Goal: Contribute content: Add original content to the website for others to see

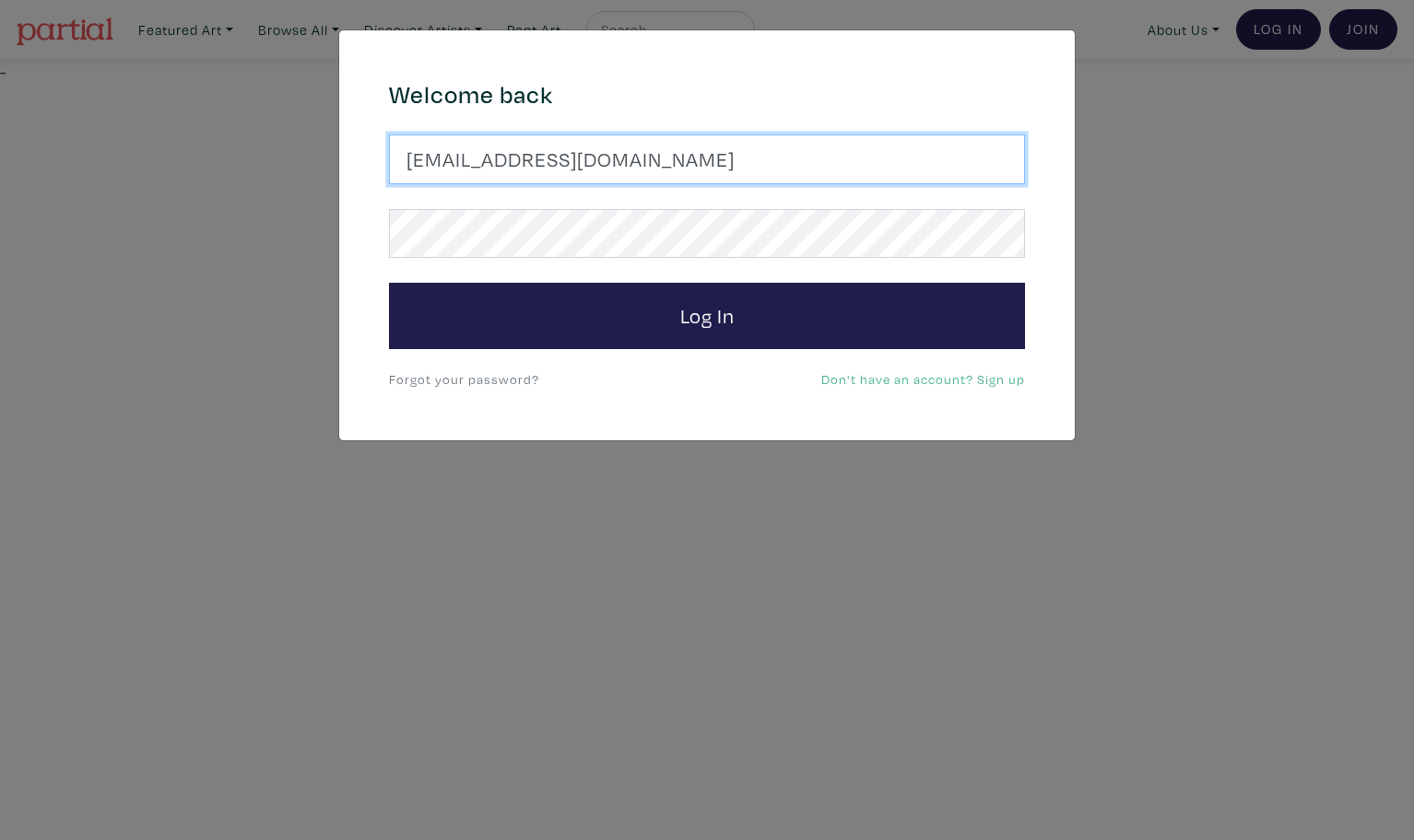
type input "latourt@dianaartist.ca"
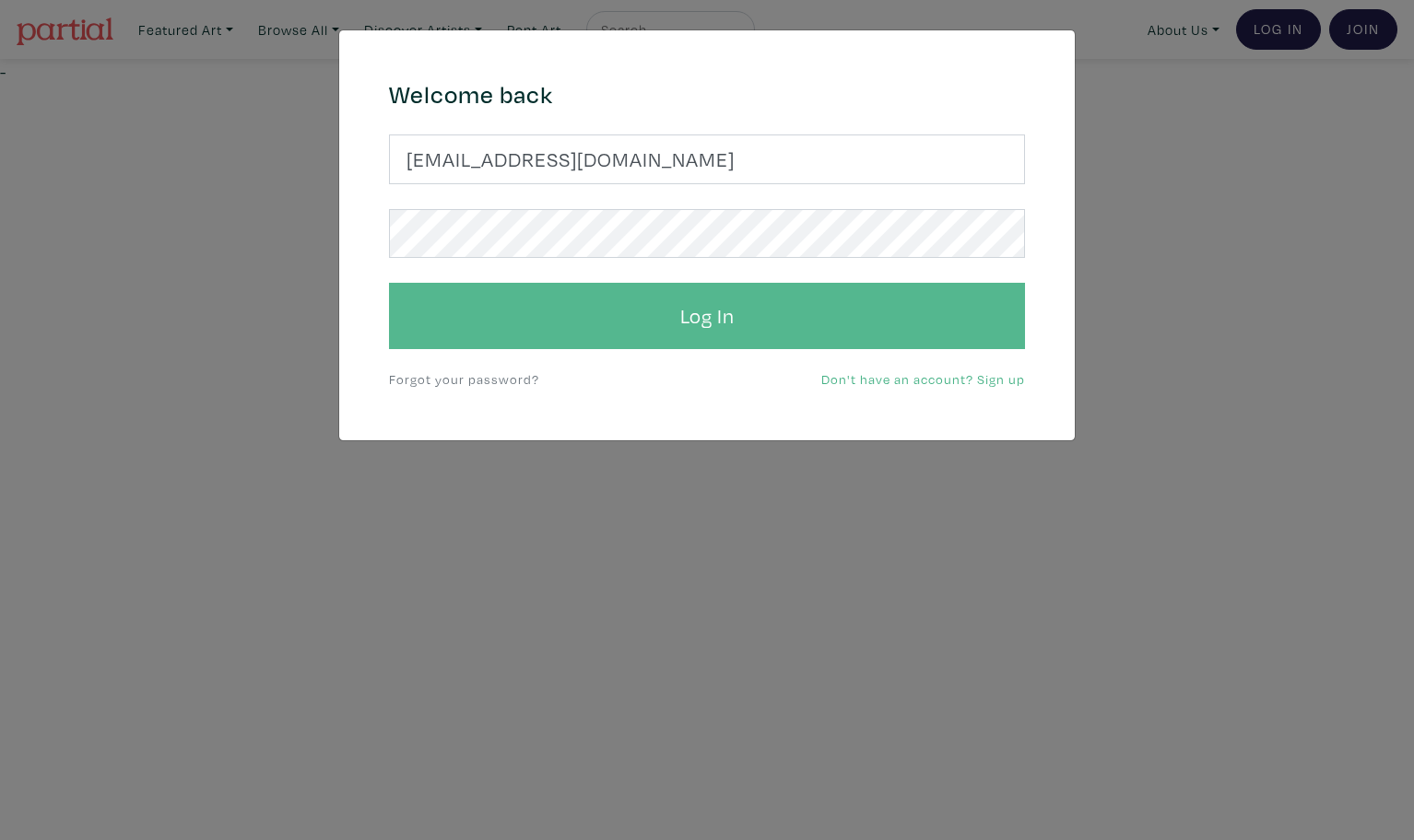
click at [684, 310] on button "Log In" at bounding box center [707, 315] width 636 height 66
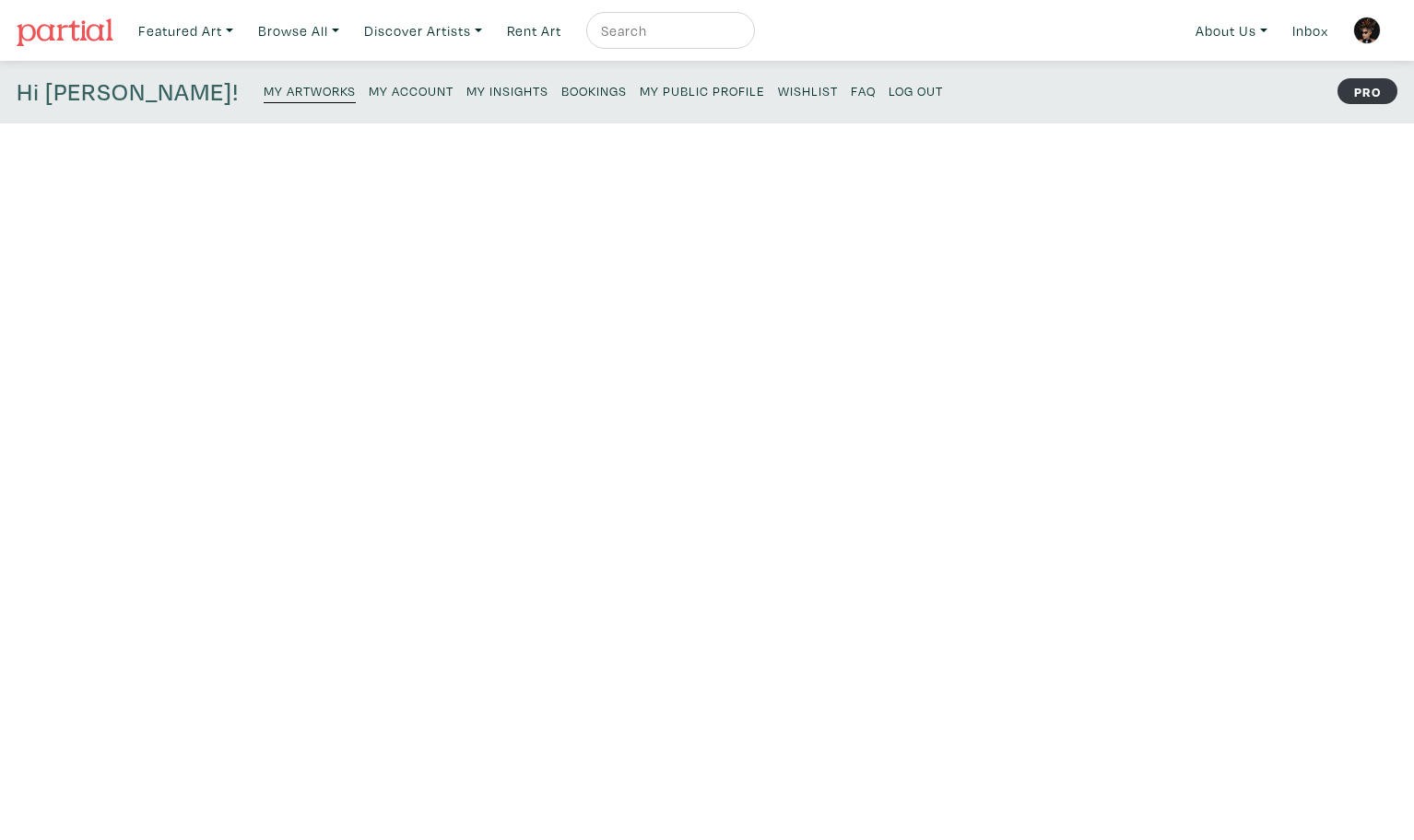
click at [640, 91] on small "My Public Profile" at bounding box center [702, 90] width 126 height 18
click at [264, 95] on small "My Artworks" at bounding box center [310, 90] width 92 height 18
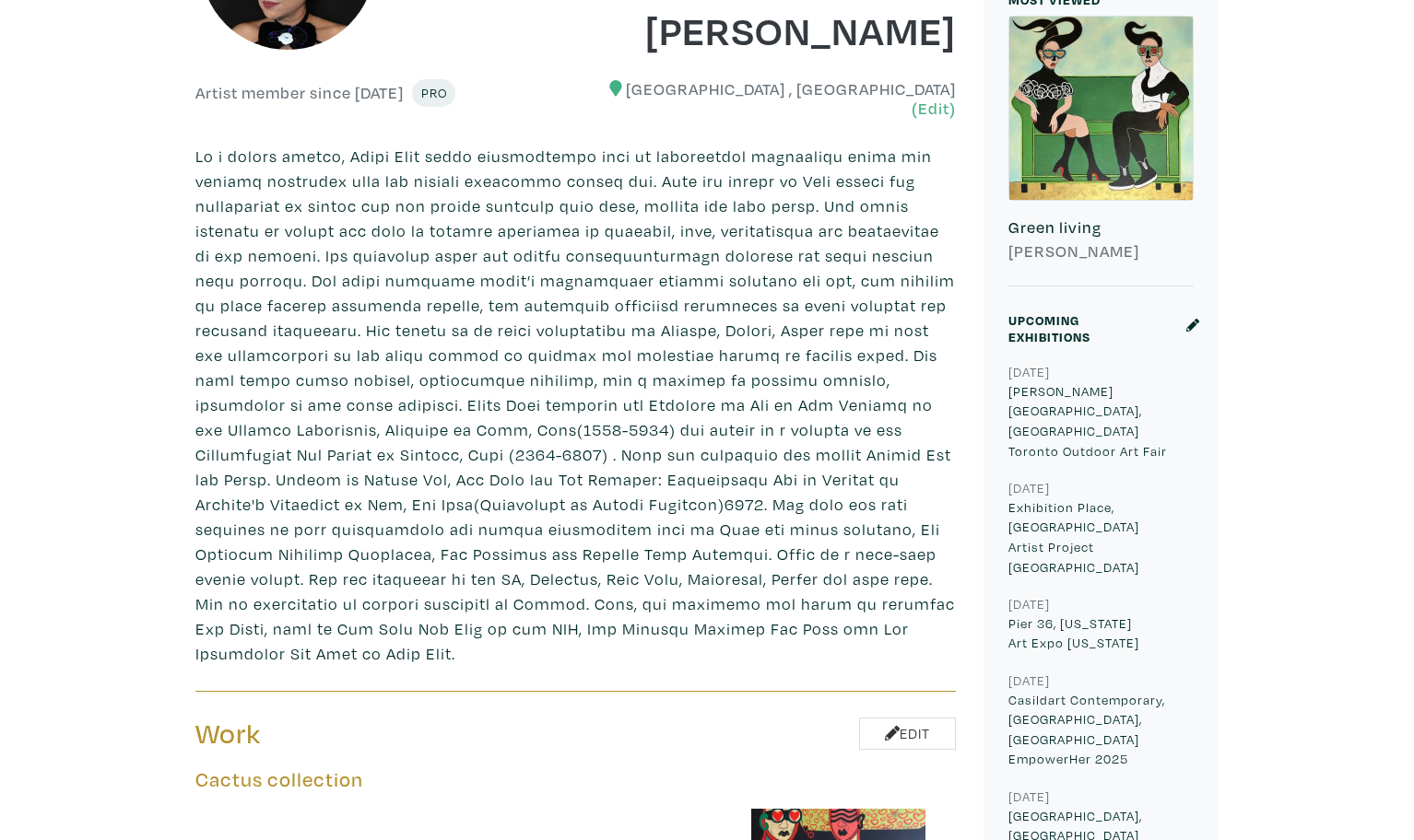
scroll to position [504, 0]
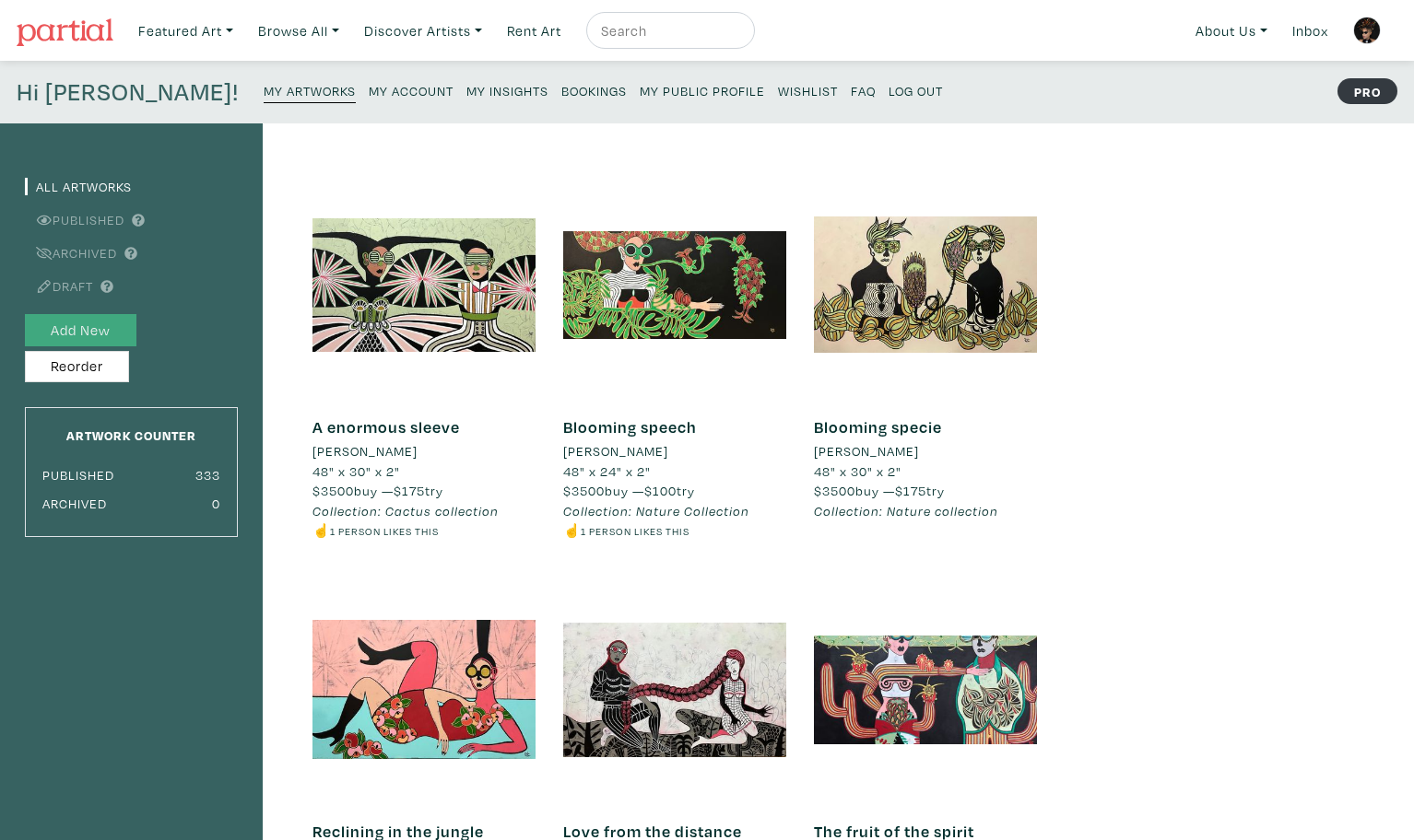
click at [66, 328] on button "Add New" at bounding box center [81, 330] width 112 height 33
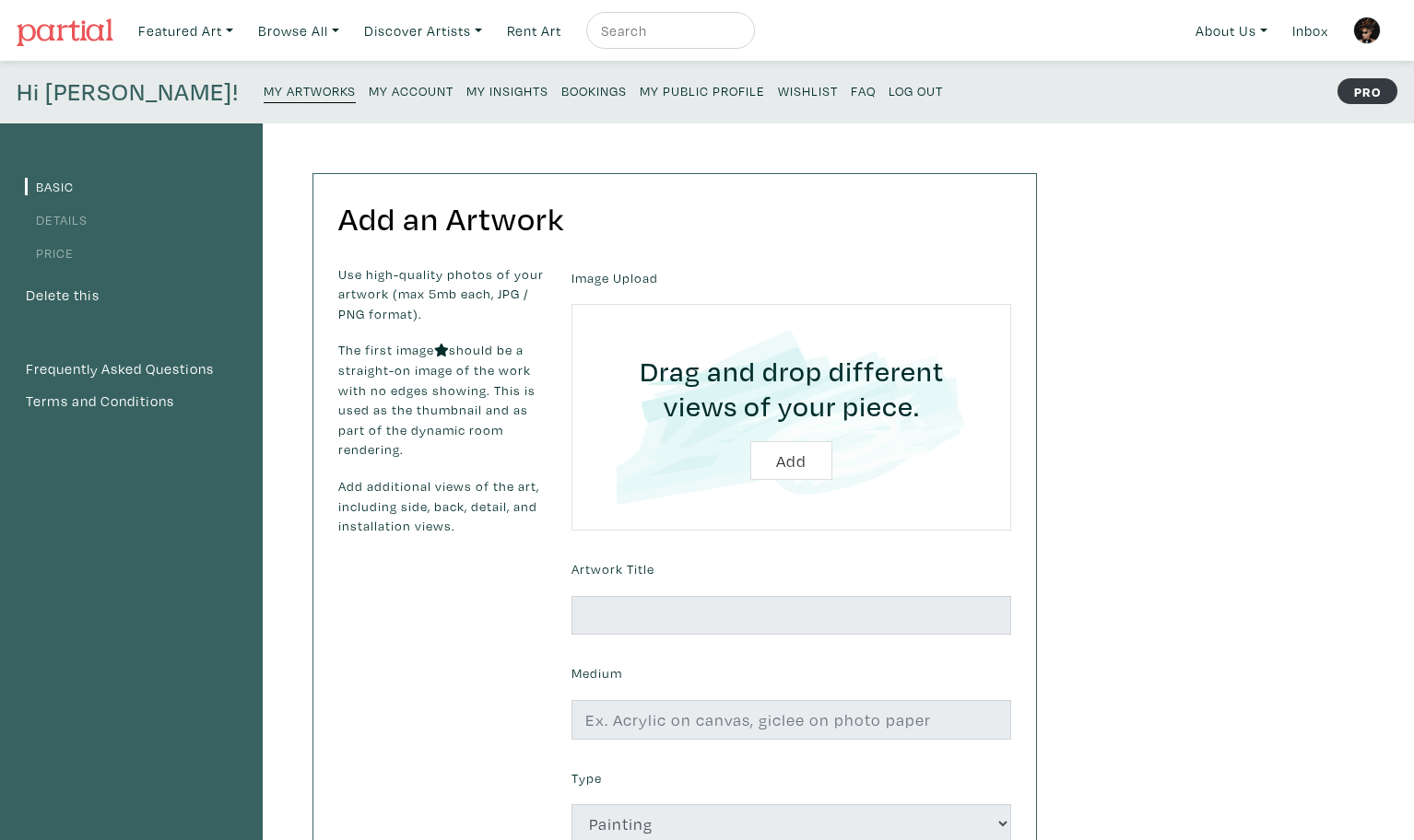
click at [807, 466] on input "file" at bounding box center [790, 417] width 388 height 175
type input "C:\fakepath\Driving with flamingos, 48" x 30".jpeg"
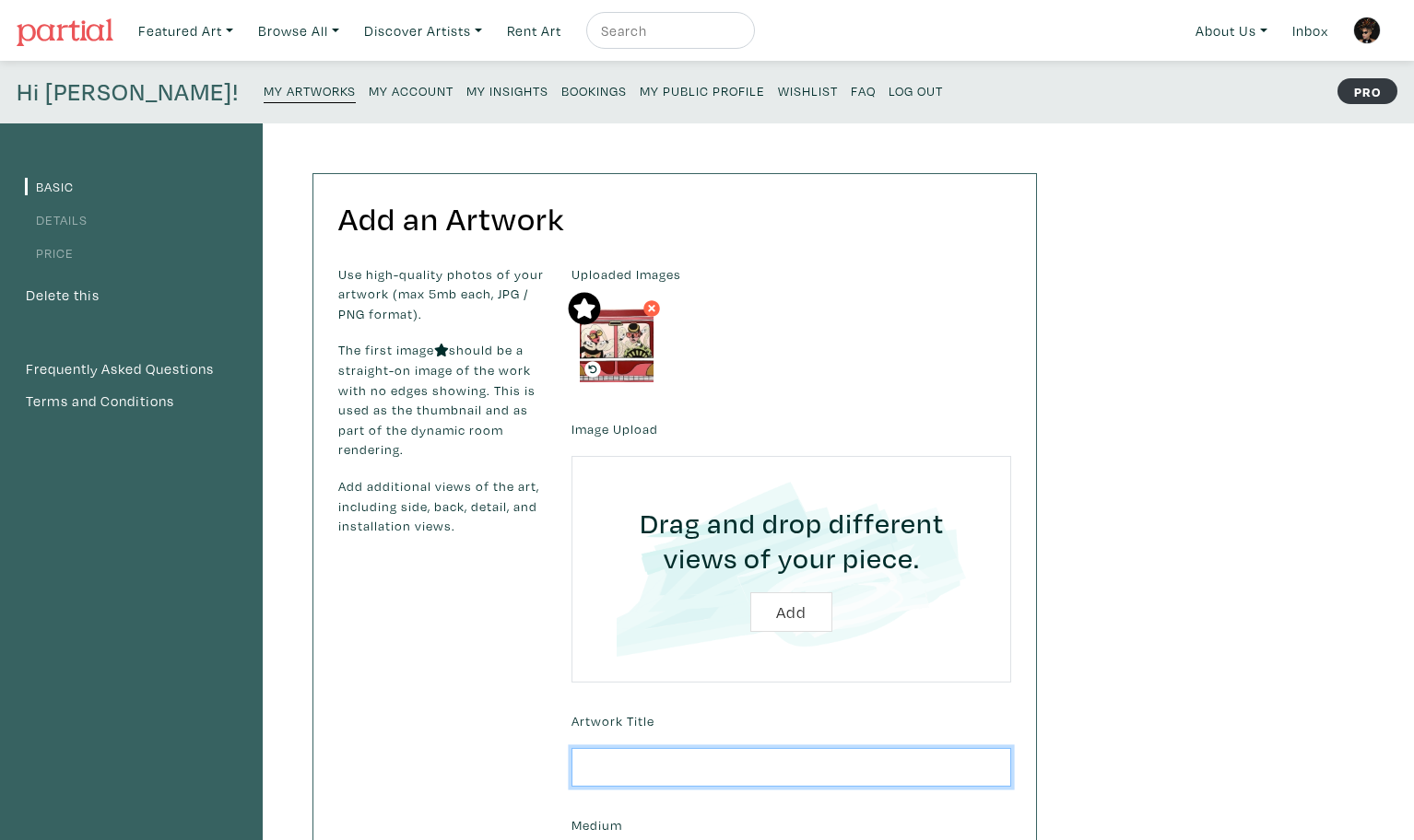
click at [655, 748] on input "text" at bounding box center [791, 768] width 440 height 40
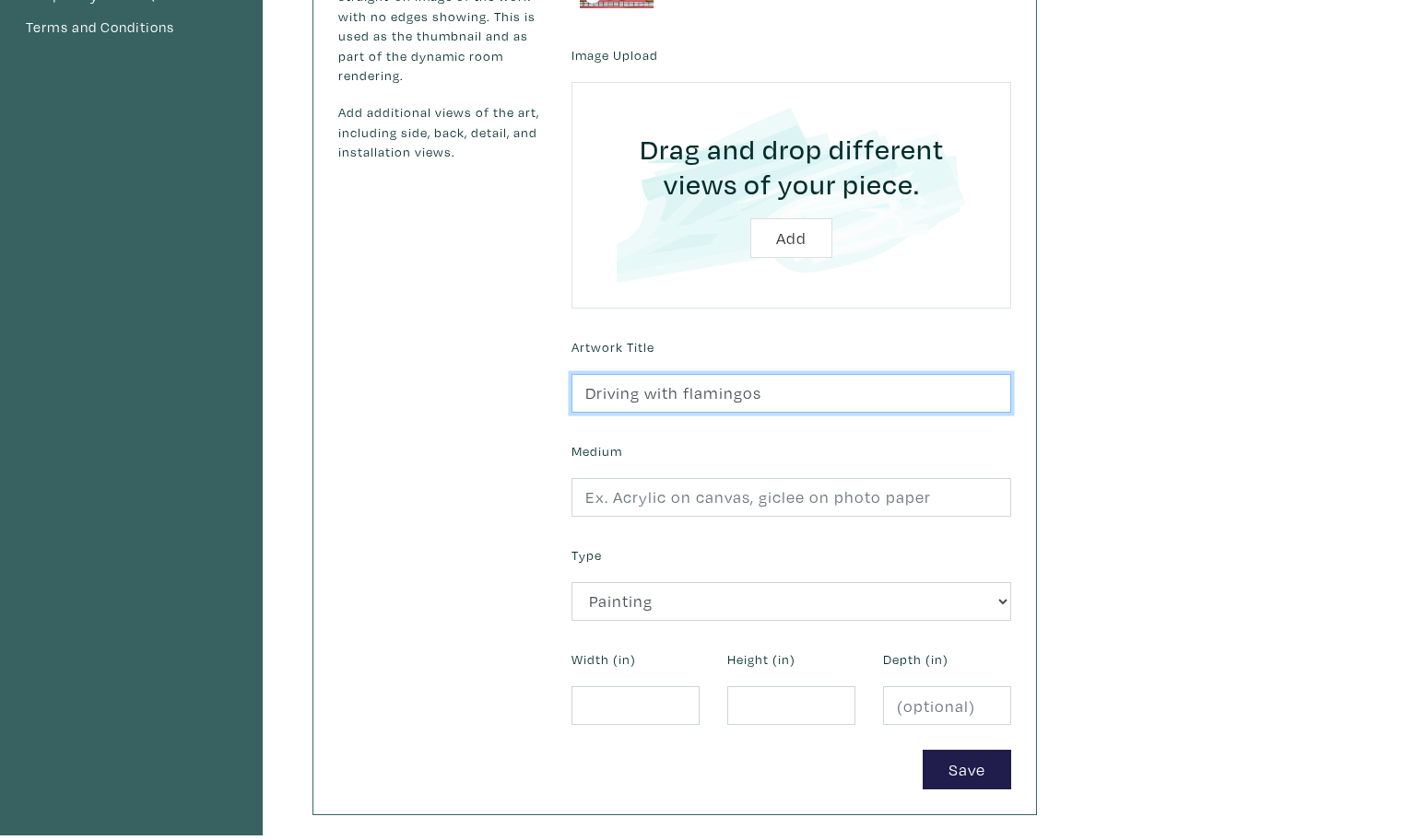
scroll to position [375, 0]
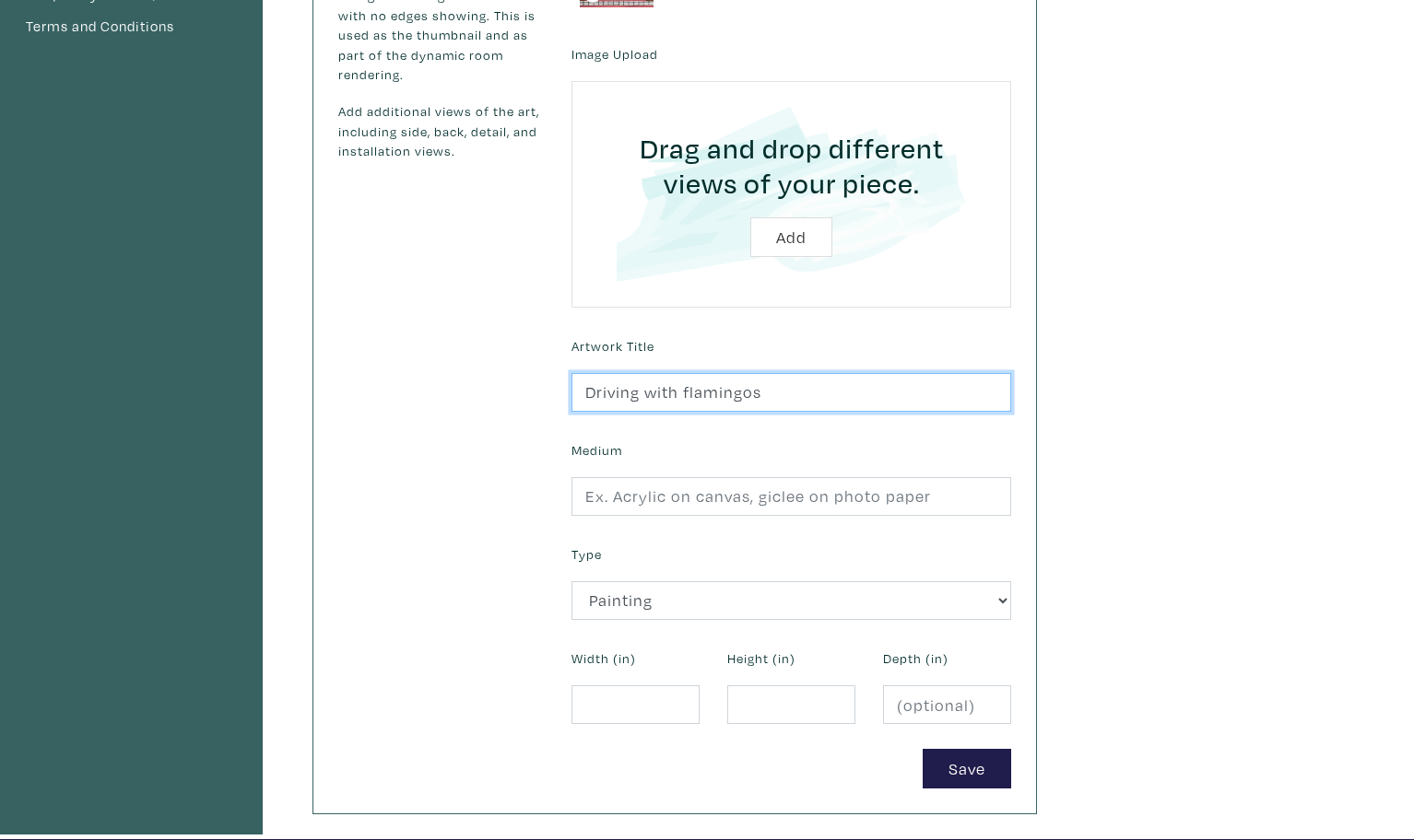
type input "Driving with flamingos"
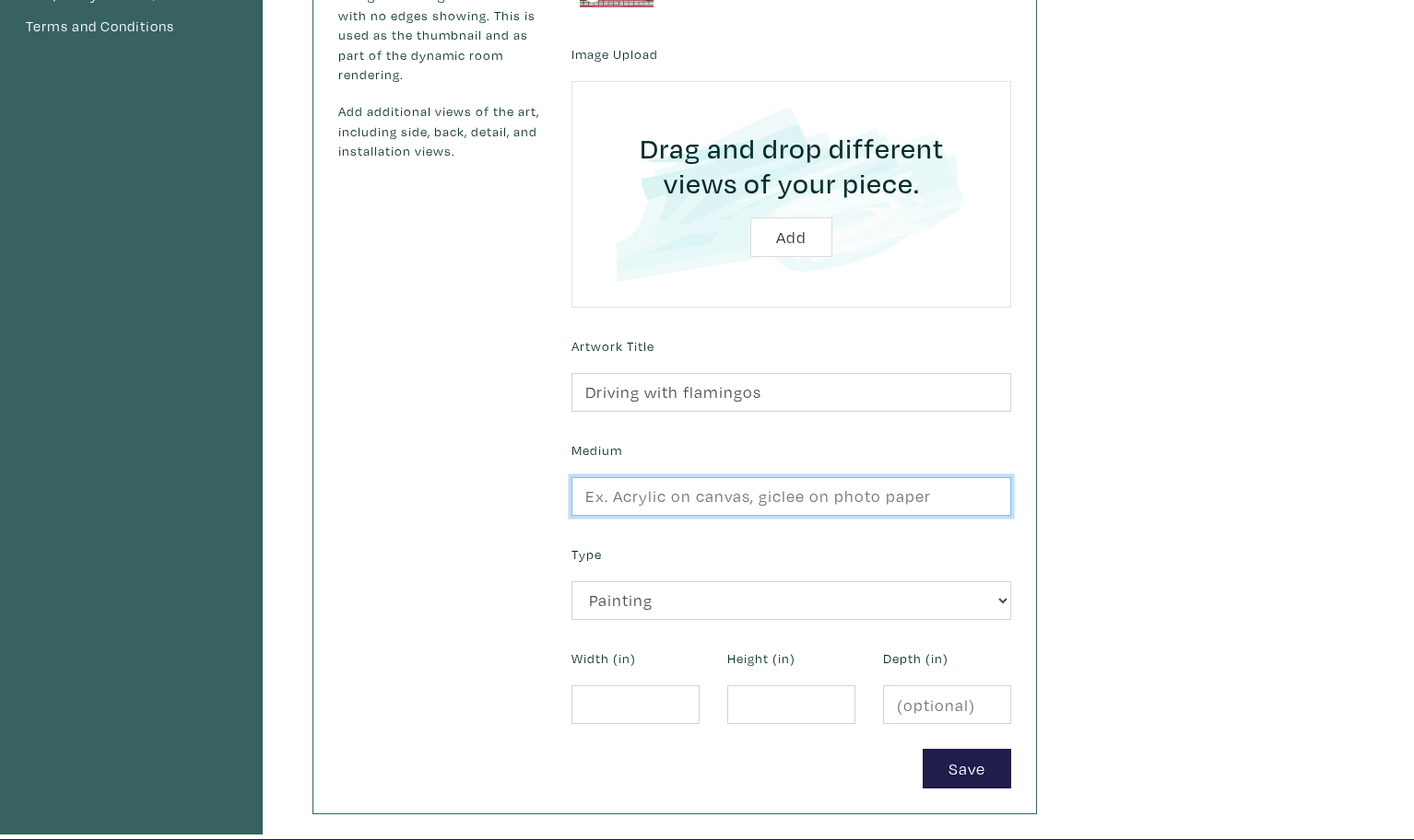
click at [604, 495] on input "text" at bounding box center [791, 497] width 440 height 40
type input "Acrylic on Canvas"
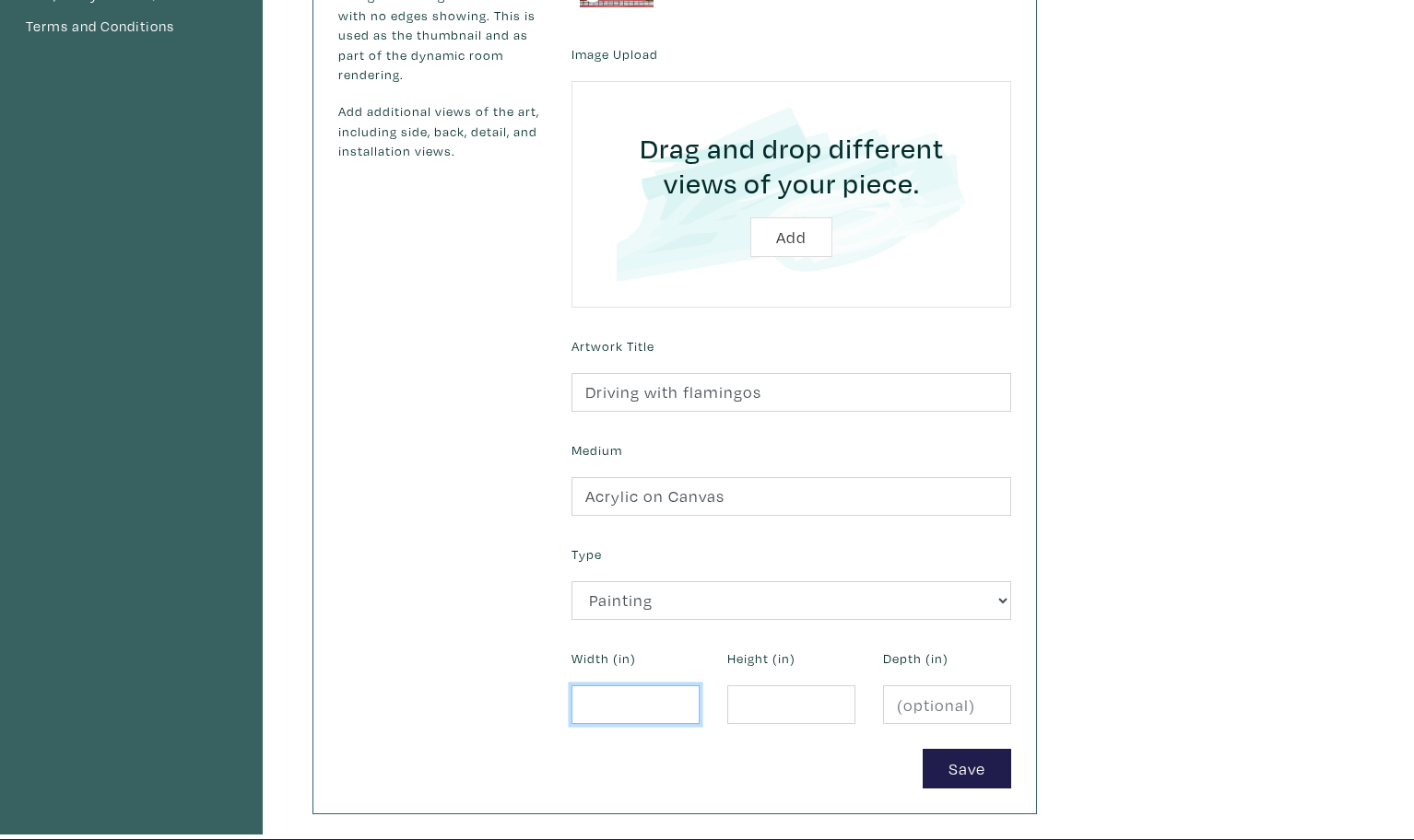
click at [636, 689] on input "number" at bounding box center [636, 705] width 128 height 40
type input "48"
click at [773, 697] on input "number" at bounding box center [791, 705] width 128 height 40
type input "30"
click at [930, 690] on input "number" at bounding box center [947, 705] width 128 height 40
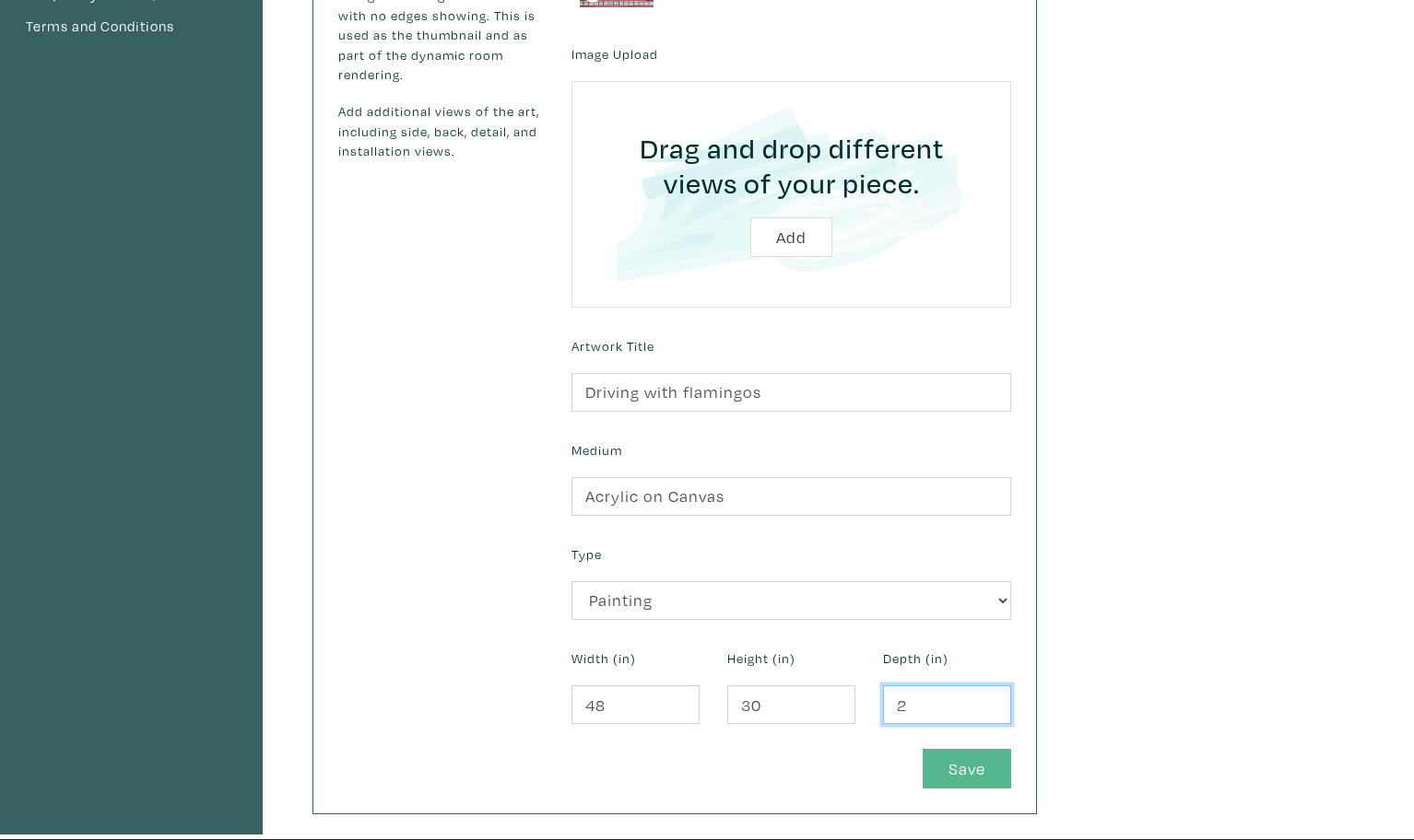
type input "2"
click at [978, 762] on button "Save" at bounding box center [966, 768] width 88 height 40
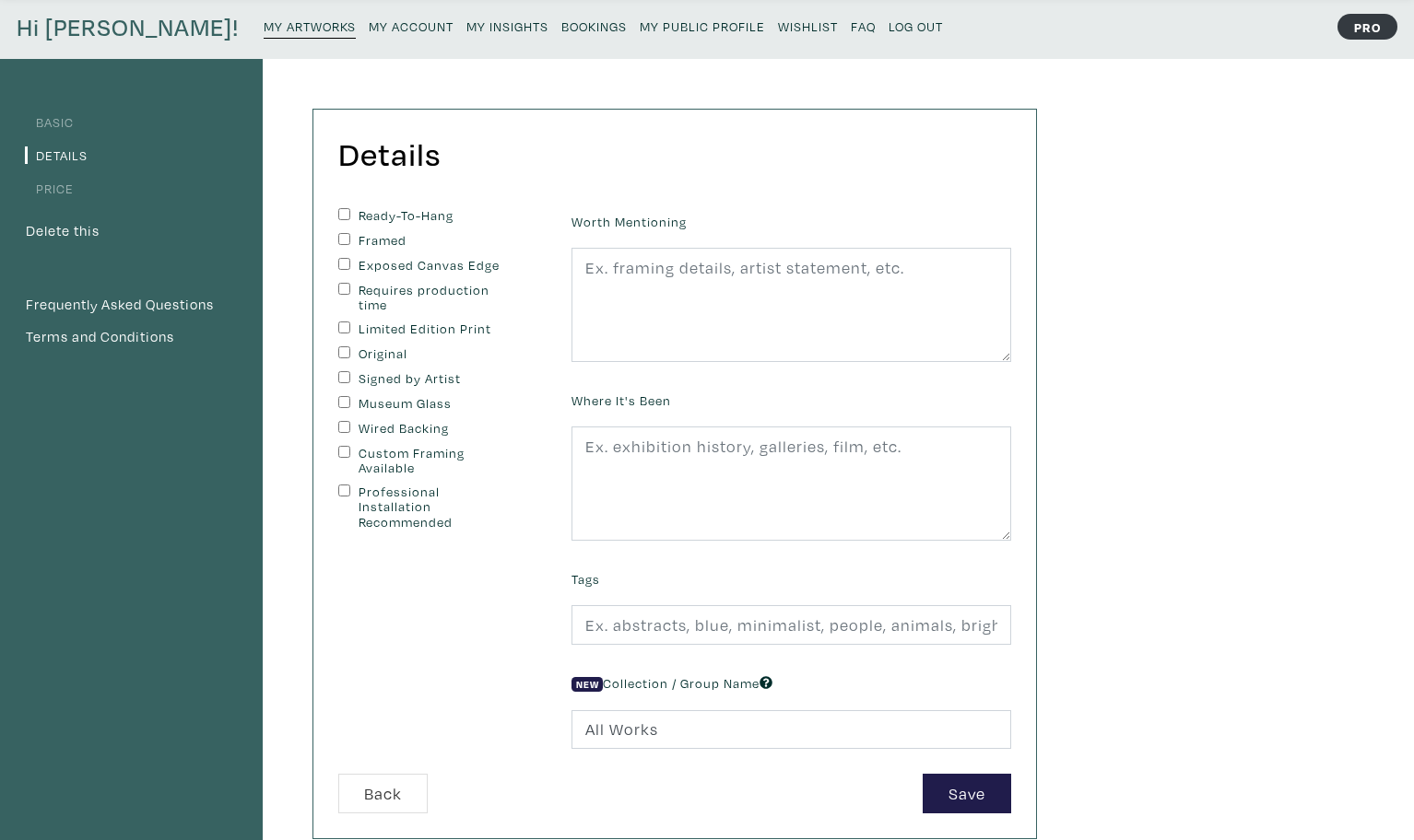
scroll to position [67, 0]
click at [339, 209] on input "Ready-To-Hang" at bounding box center [344, 211] width 12 height 12
checkbox input "true"
click at [347, 350] on input "Original" at bounding box center [344, 349] width 12 height 12
checkbox input "true"
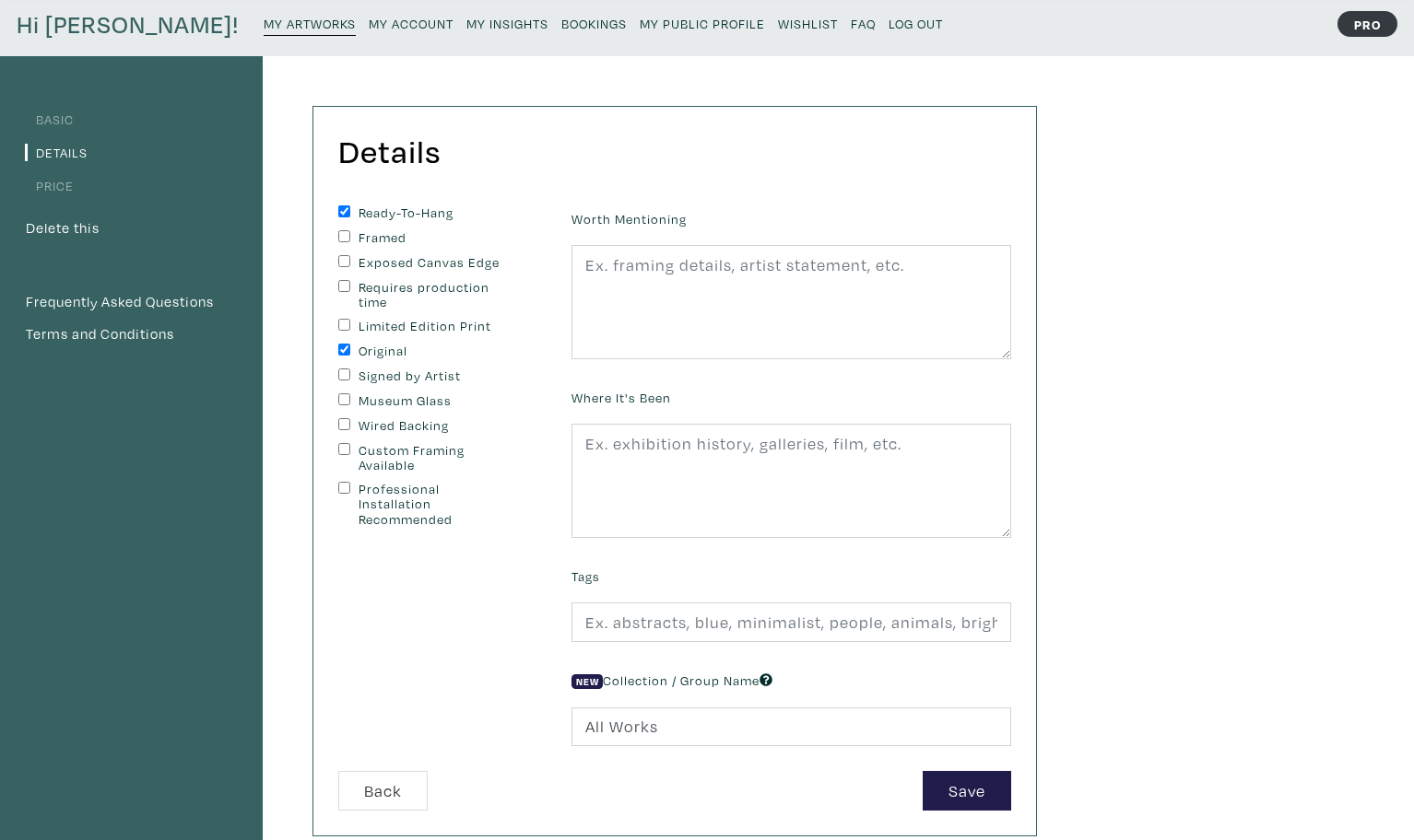
click at [342, 372] on input "Signed by Artist" at bounding box center [344, 374] width 12 height 12
checkbox input "true"
click at [350, 422] on div "Wired Backing" at bounding box center [441, 427] width 205 height 17
click at [343, 420] on input "Wired Backing" at bounding box center [344, 424] width 12 height 12
checkbox input "true"
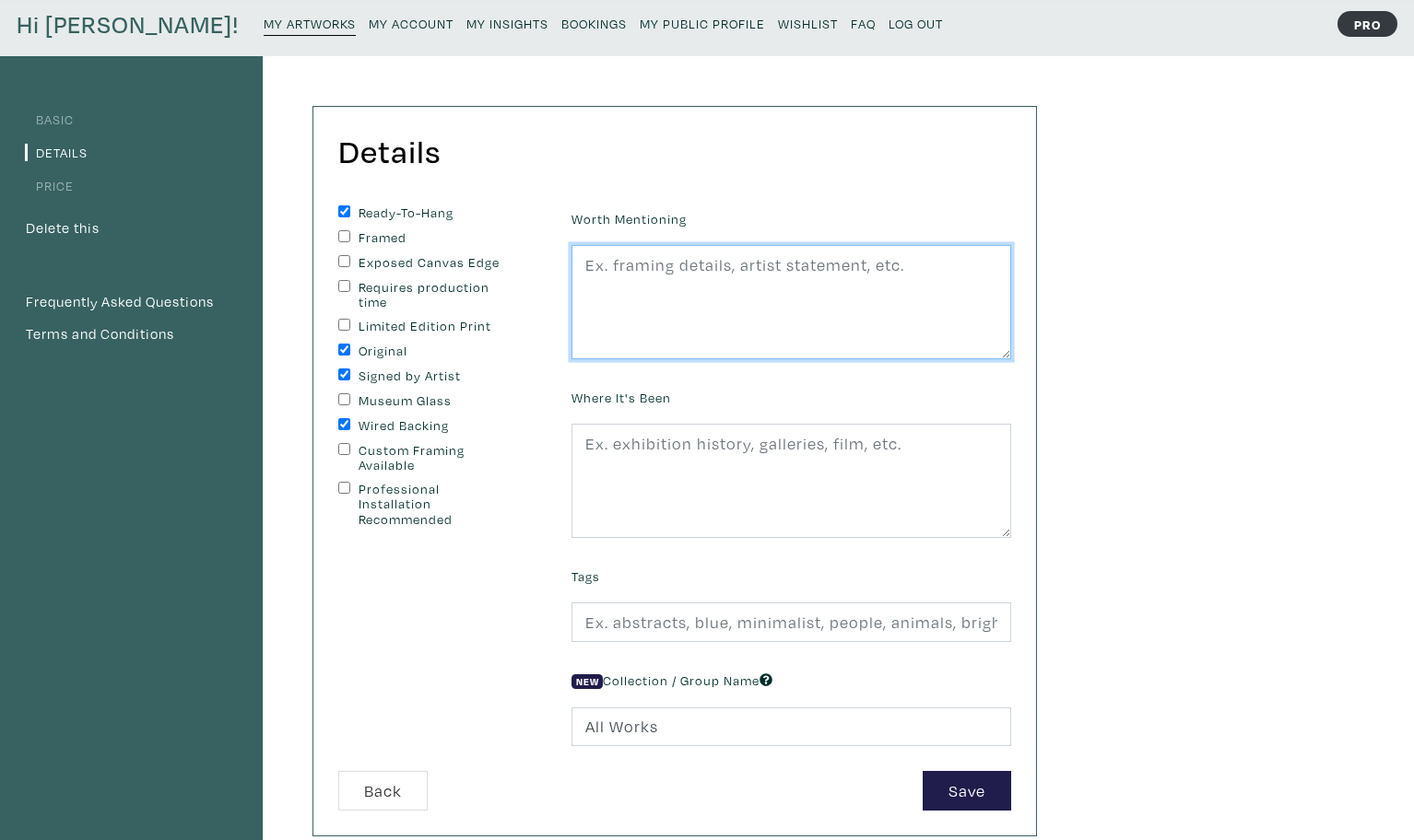
click at [592, 270] on textarea at bounding box center [791, 302] width 440 height 114
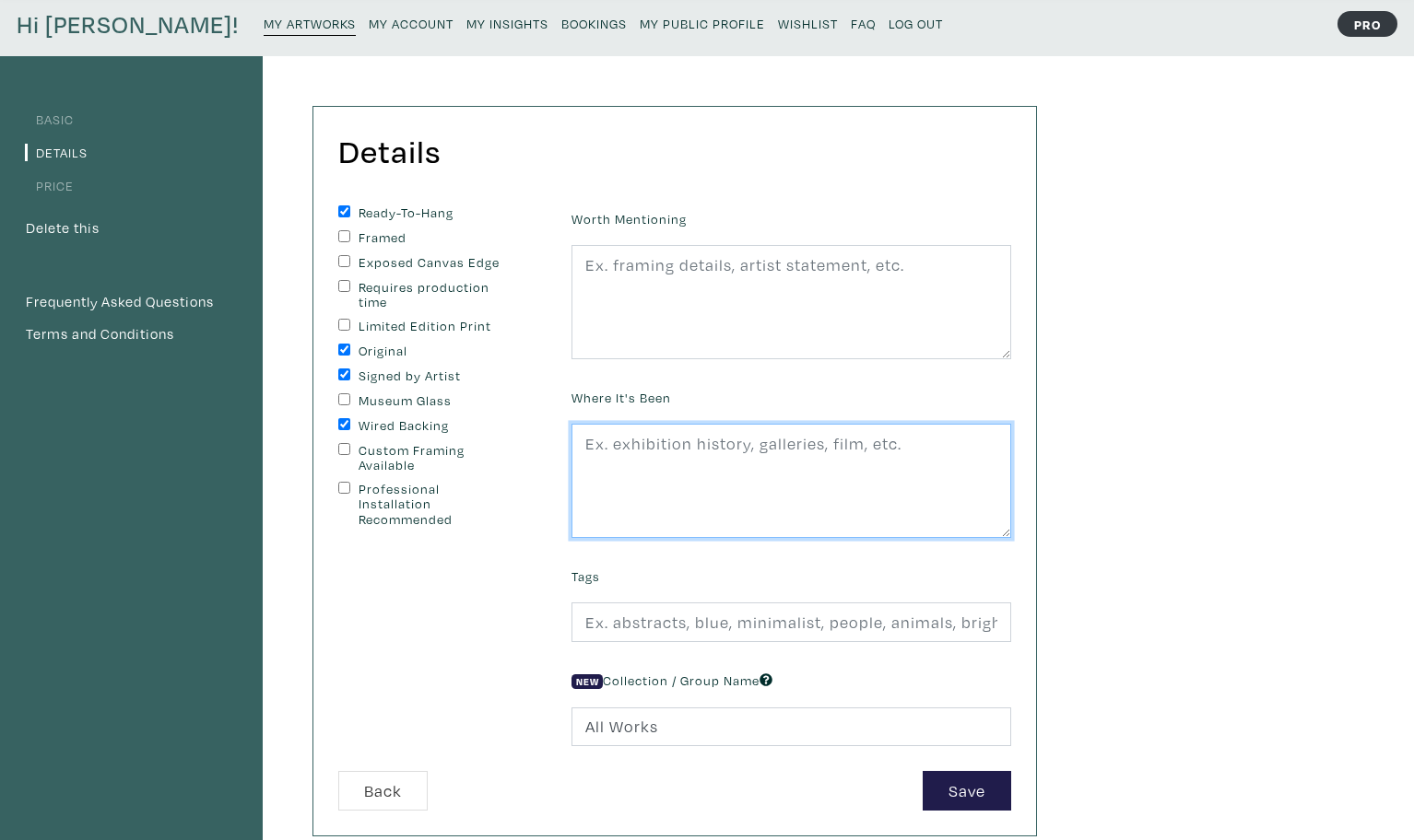
click at [601, 439] on textarea at bounding box center [791, 480] width 440 height 114
type textarea "New work [DATE]"
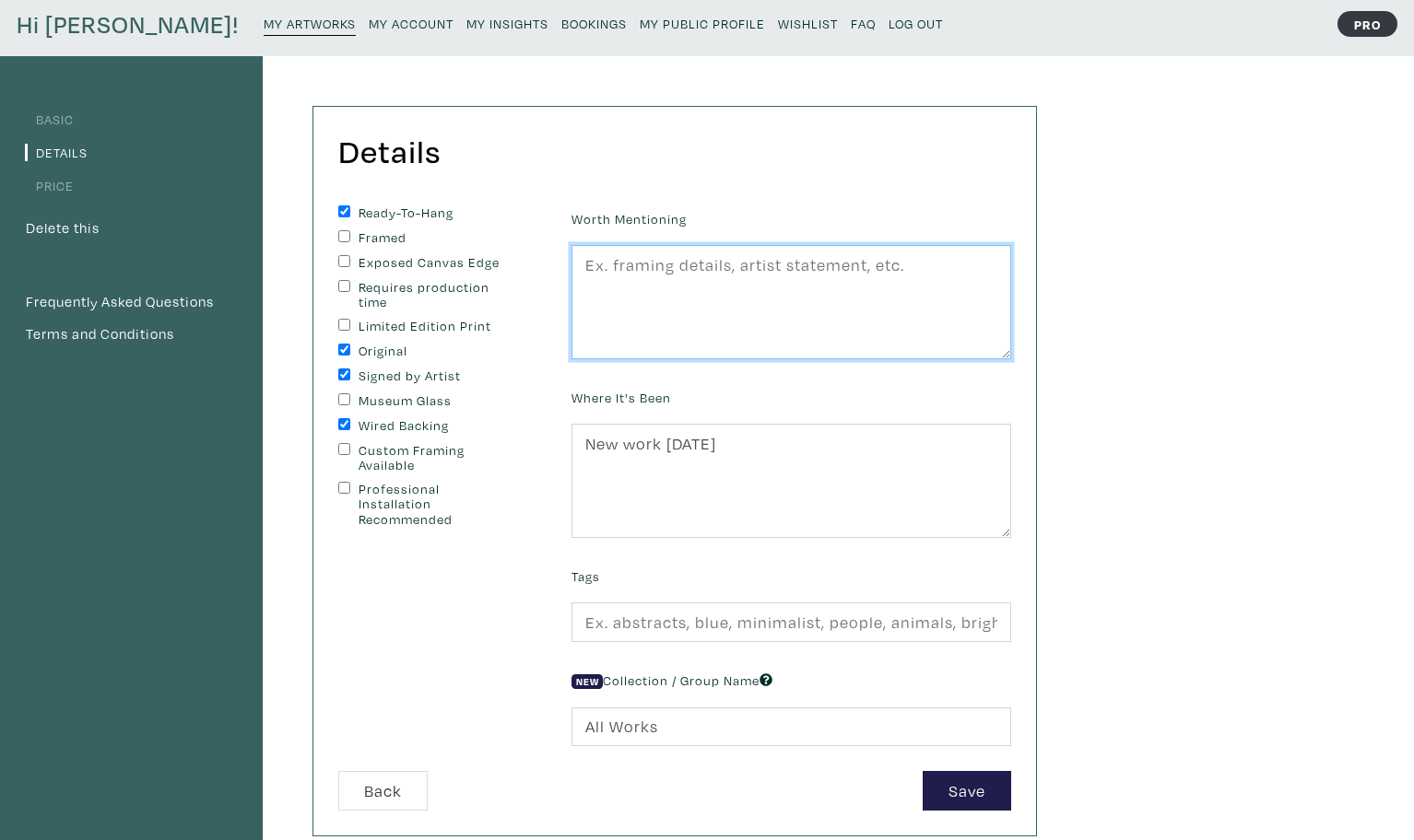
click at [599, 271] on textarea at bounding box center [791, 302] width 440 height 114
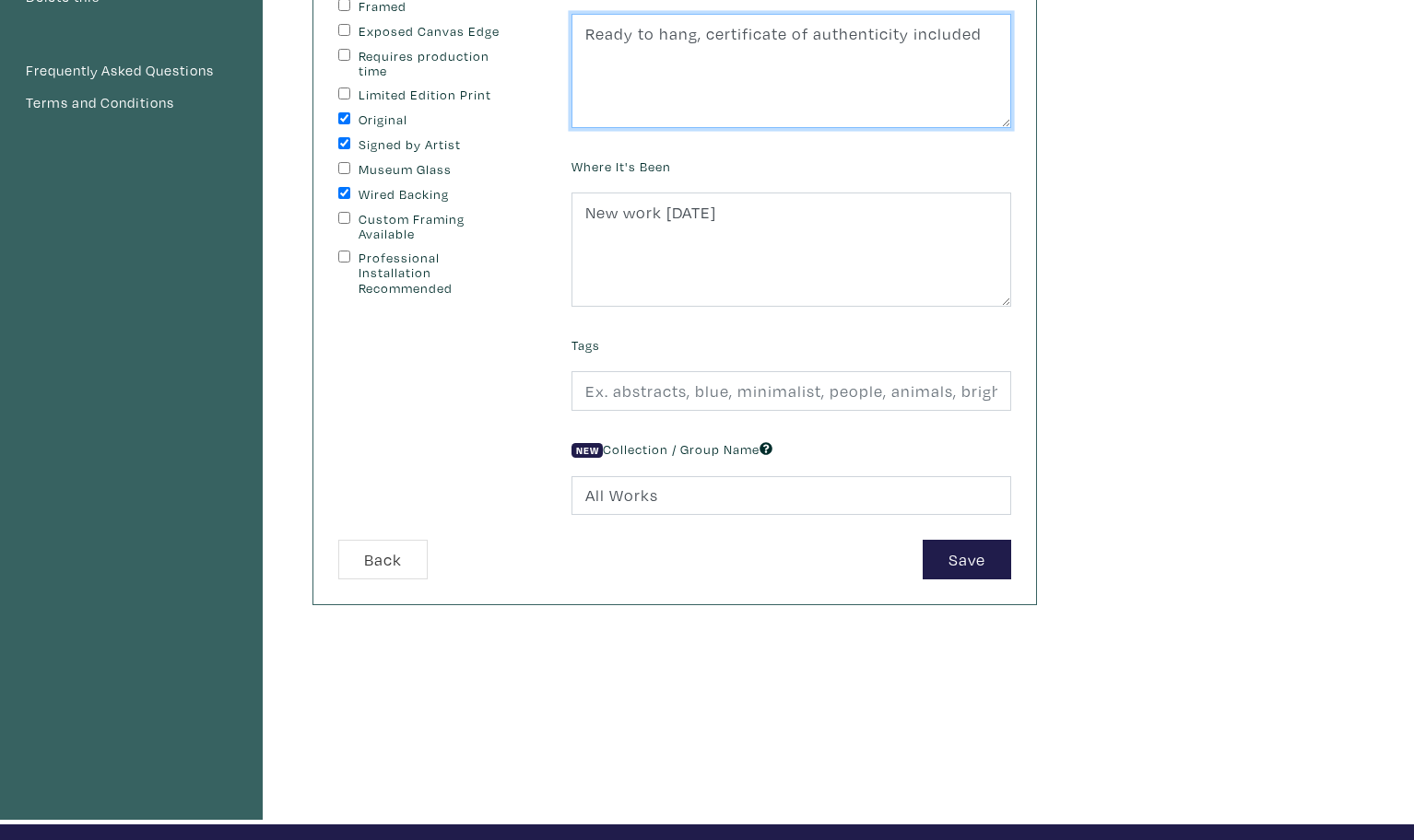
scroll to position [299, 0]
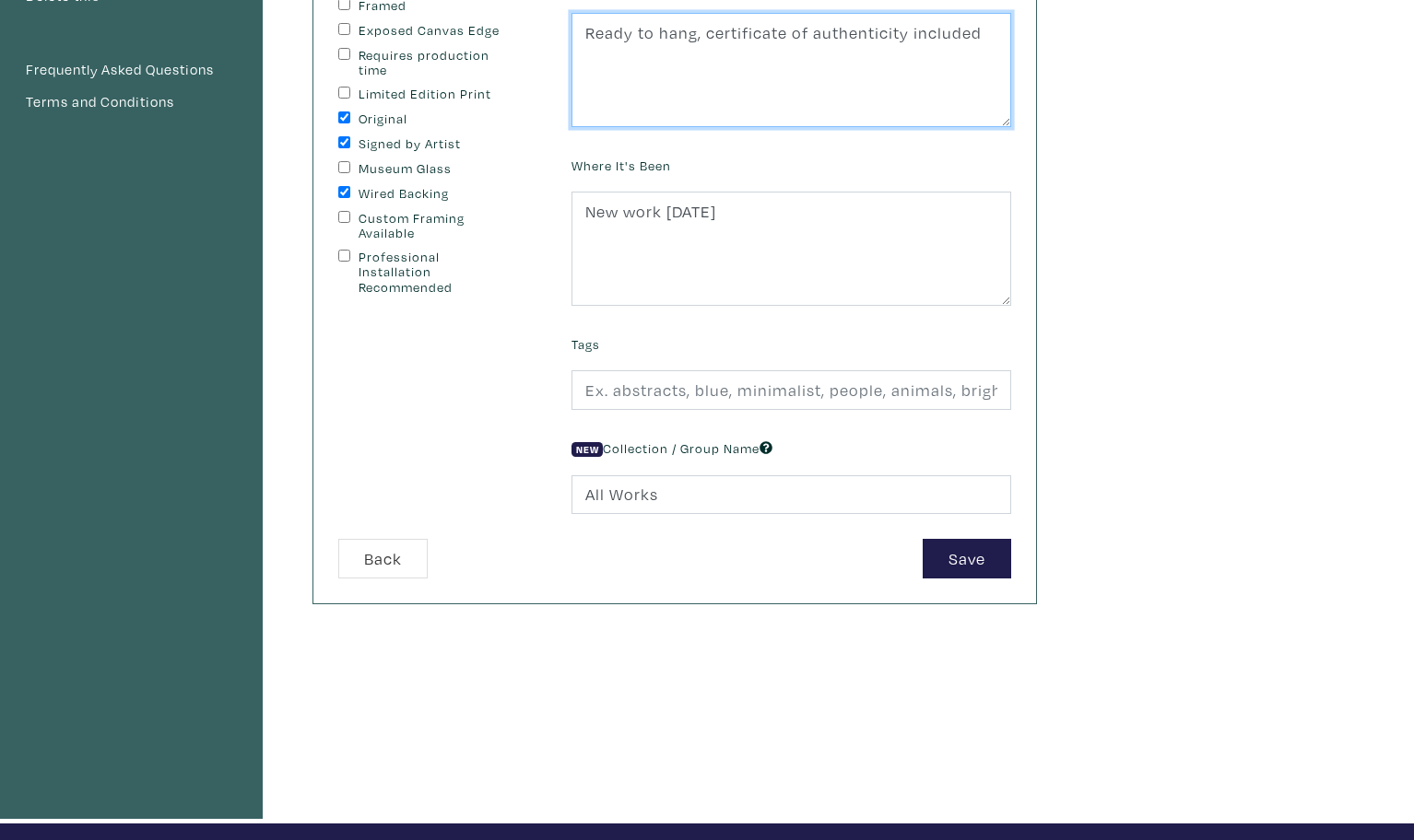
type textarea "Ready to hang, certificate of authenticity included"
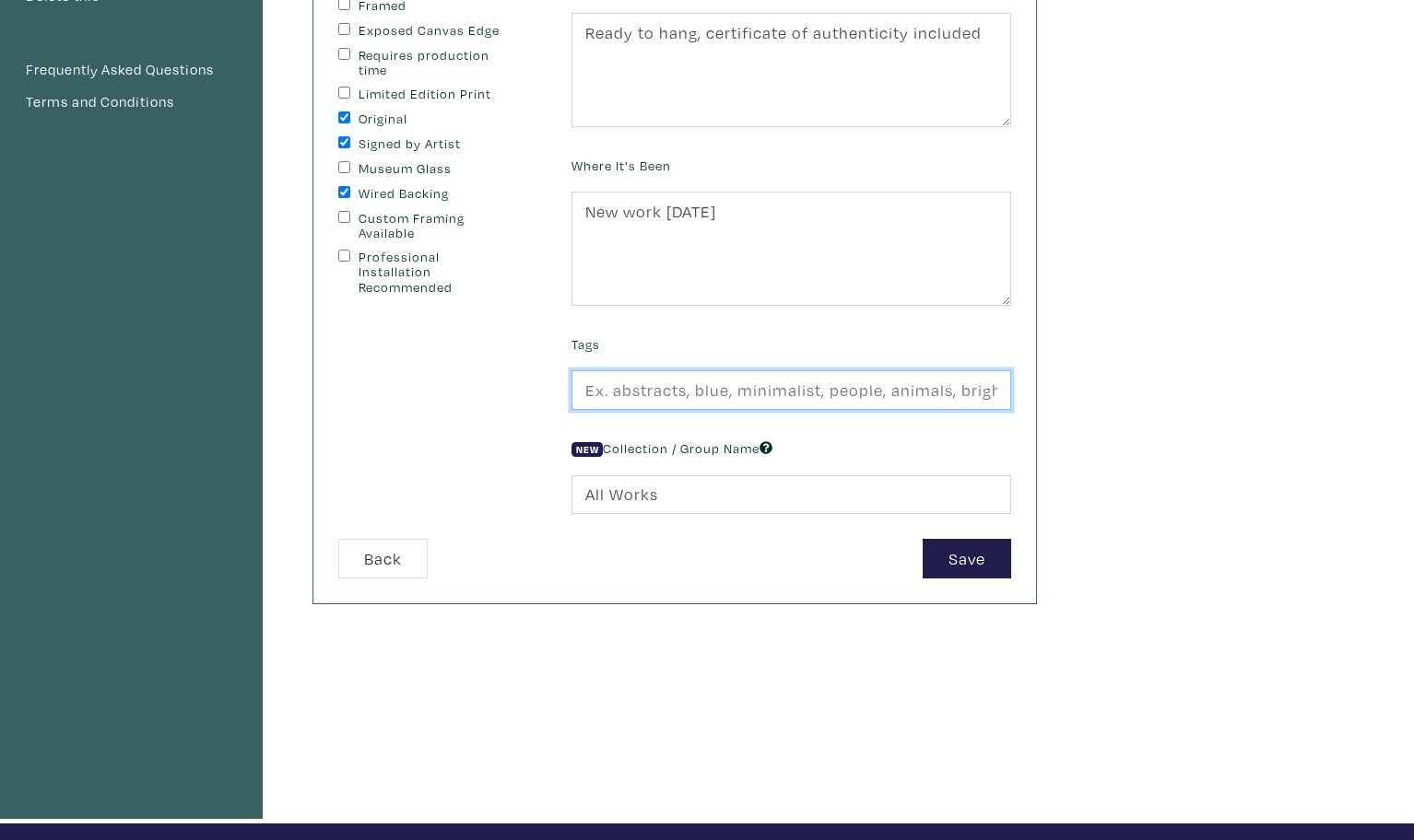
click at [599, 389] on input "text" at bounding box center [791, 390] width 440 height 40
type input "car, classic car"
click at [967, 556] on button "Save" at bounding box center [966, 558] width 88 height 40
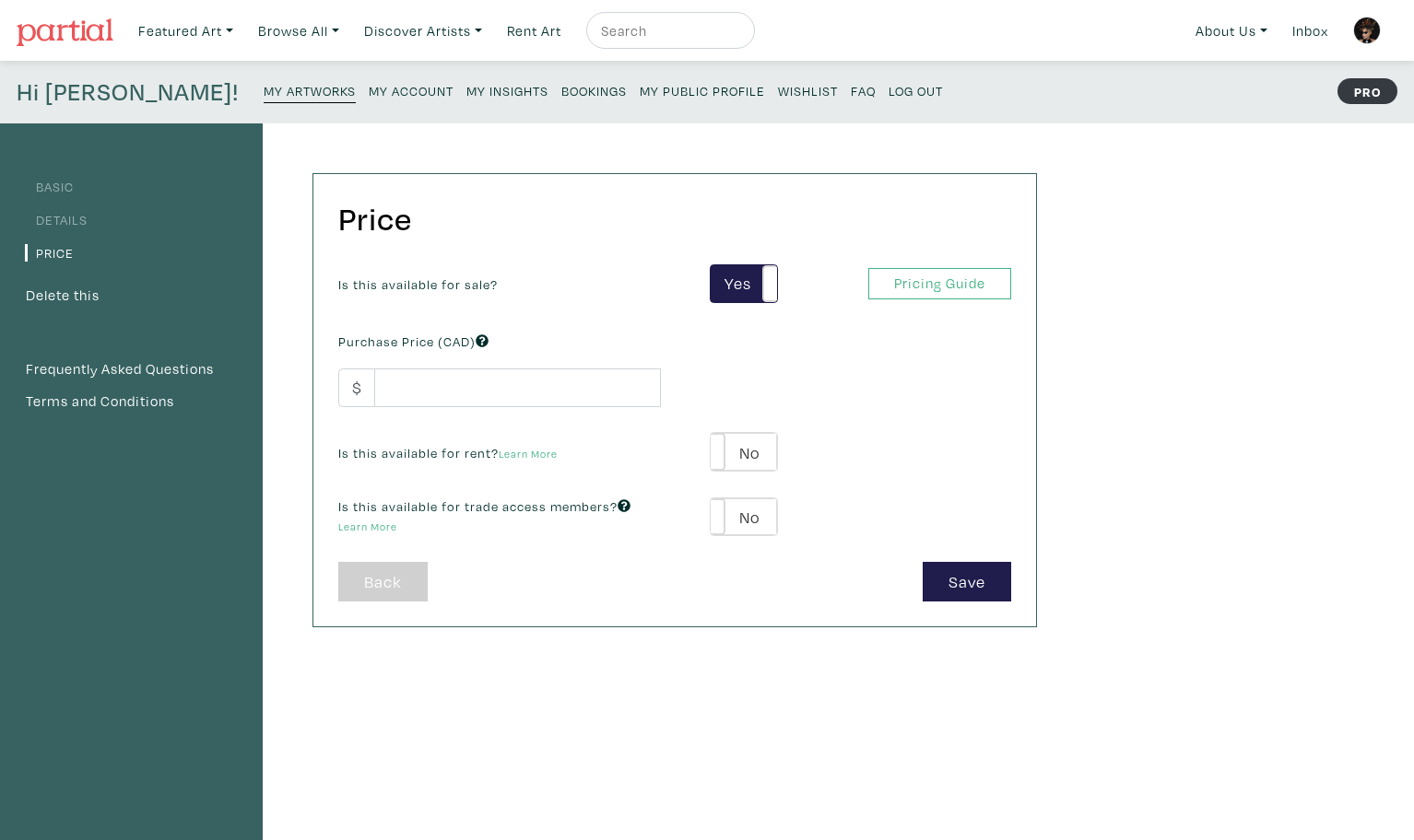
click at [383, 581] on link "Back" at bounding box center [383, 582] width 89 height 40
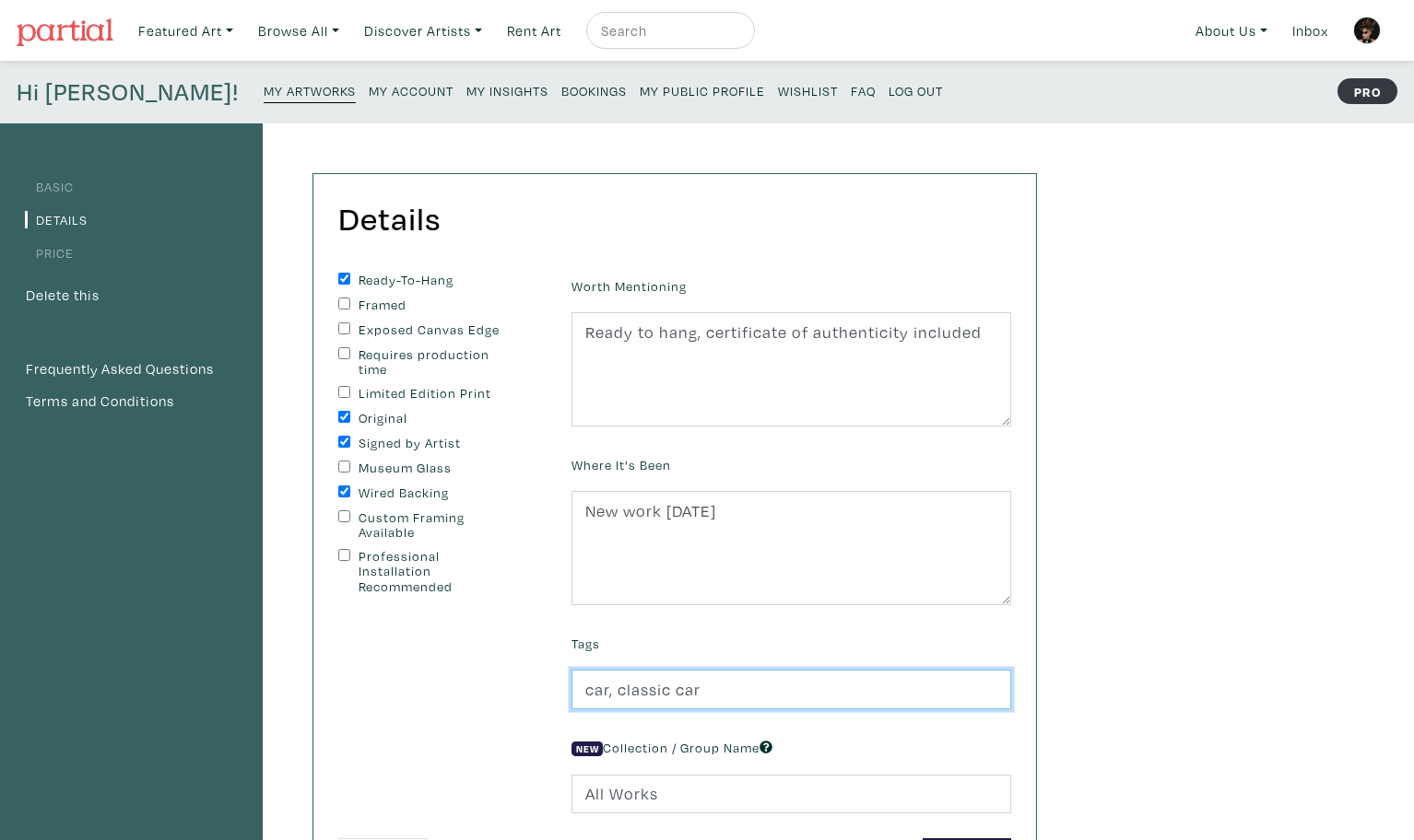
click at [712, 696] on input "car, classic car" at bounding box center [791, 689] width 440 height 40
type input "car, classic car, driving, journey, figurative, people, portrait"
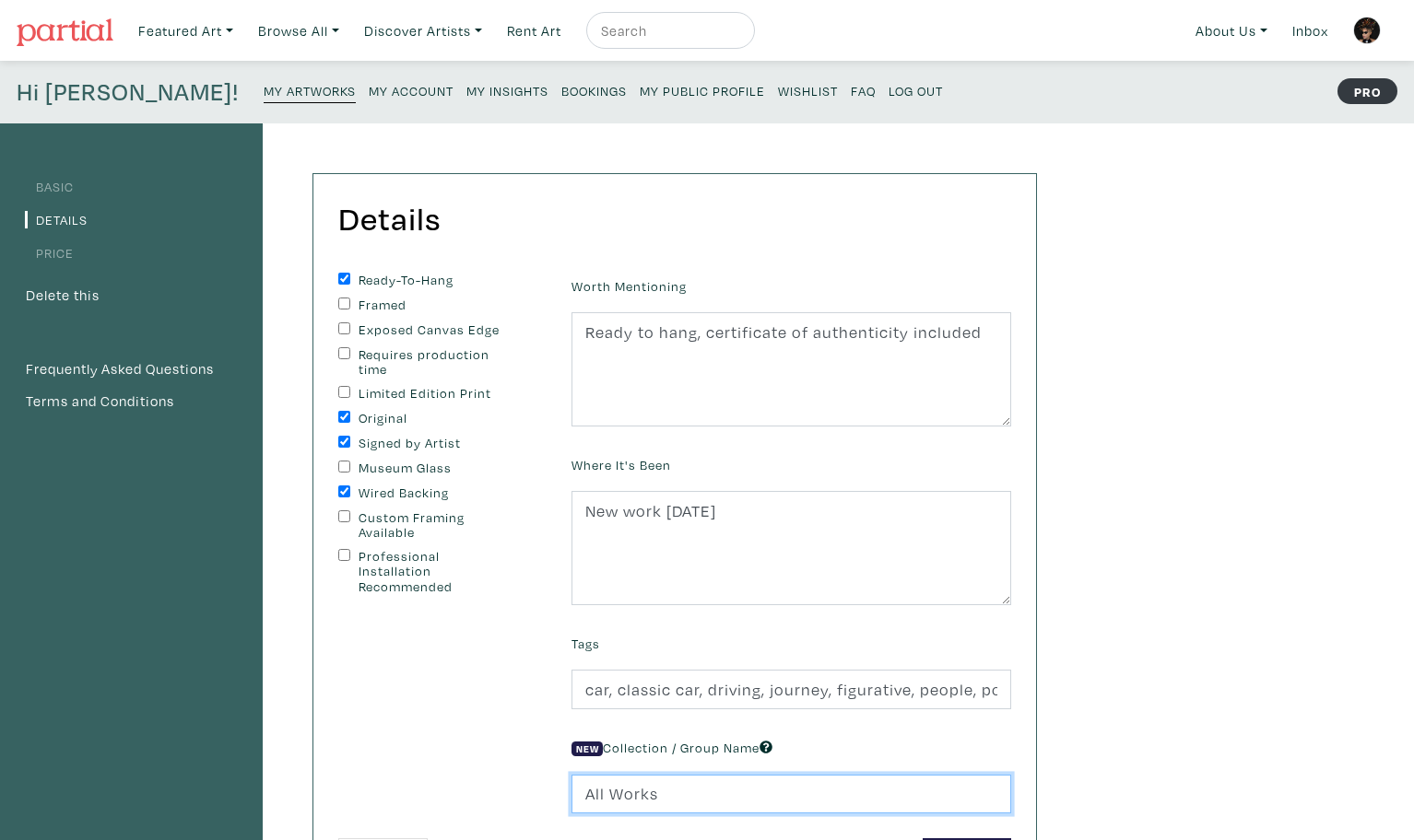
click at [616, 794] on input "All Works" at bounding box center [791, 794] width 440 height 40
click at [588, 792] on input "All Works" at bounding box center [791, 794] width 440 height 40
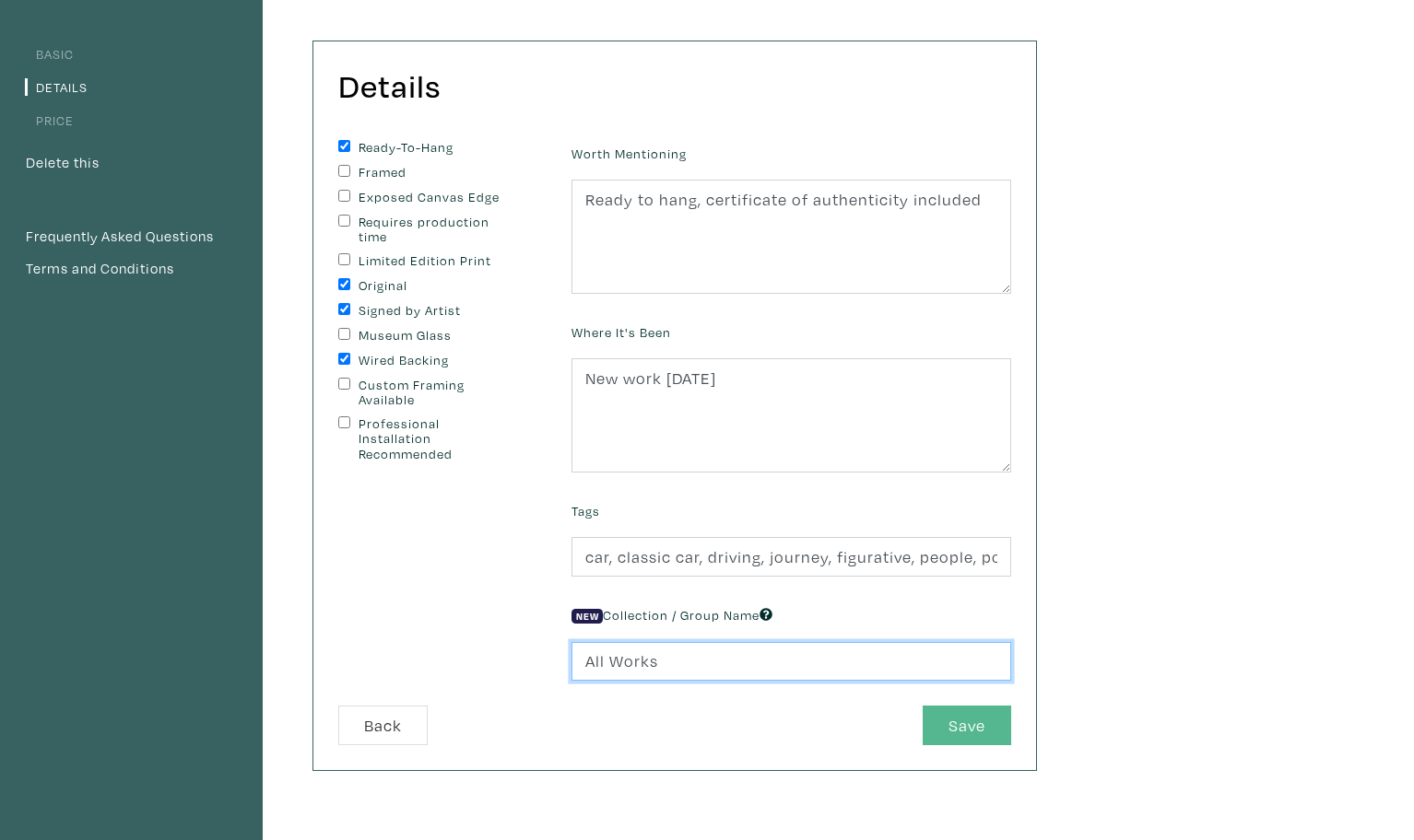
scroll to position [134, 0]
click at [961, 729] on button "Save" at bounding box center [966, 725] width 88 height 40
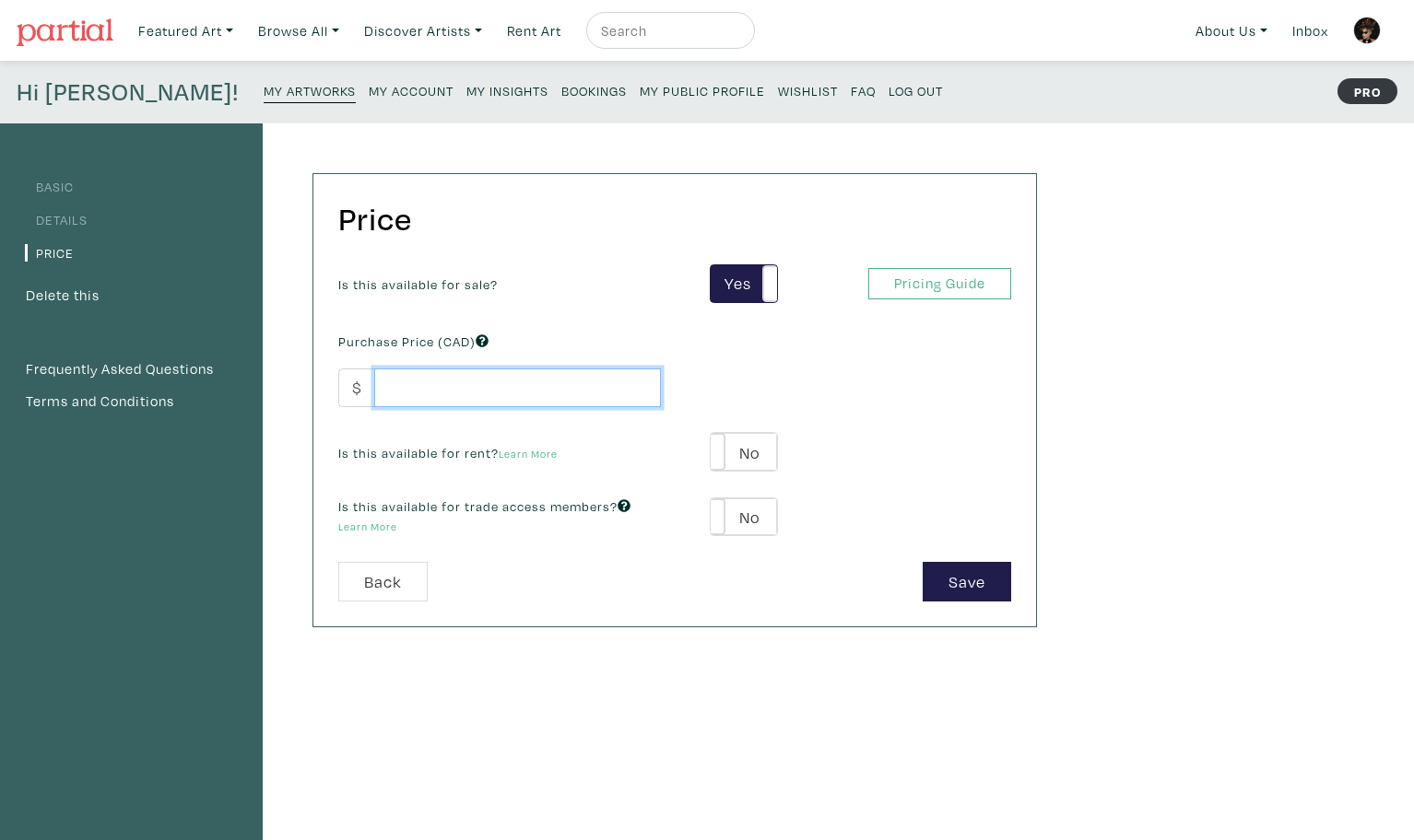
click at [416, 386] on input "number" at bounding box center [518, 388] width 286 height 40
type input "3500"
click at [736, 447] on label "No" at bounding box center [743, 452] width 65 height 38
type input "175"
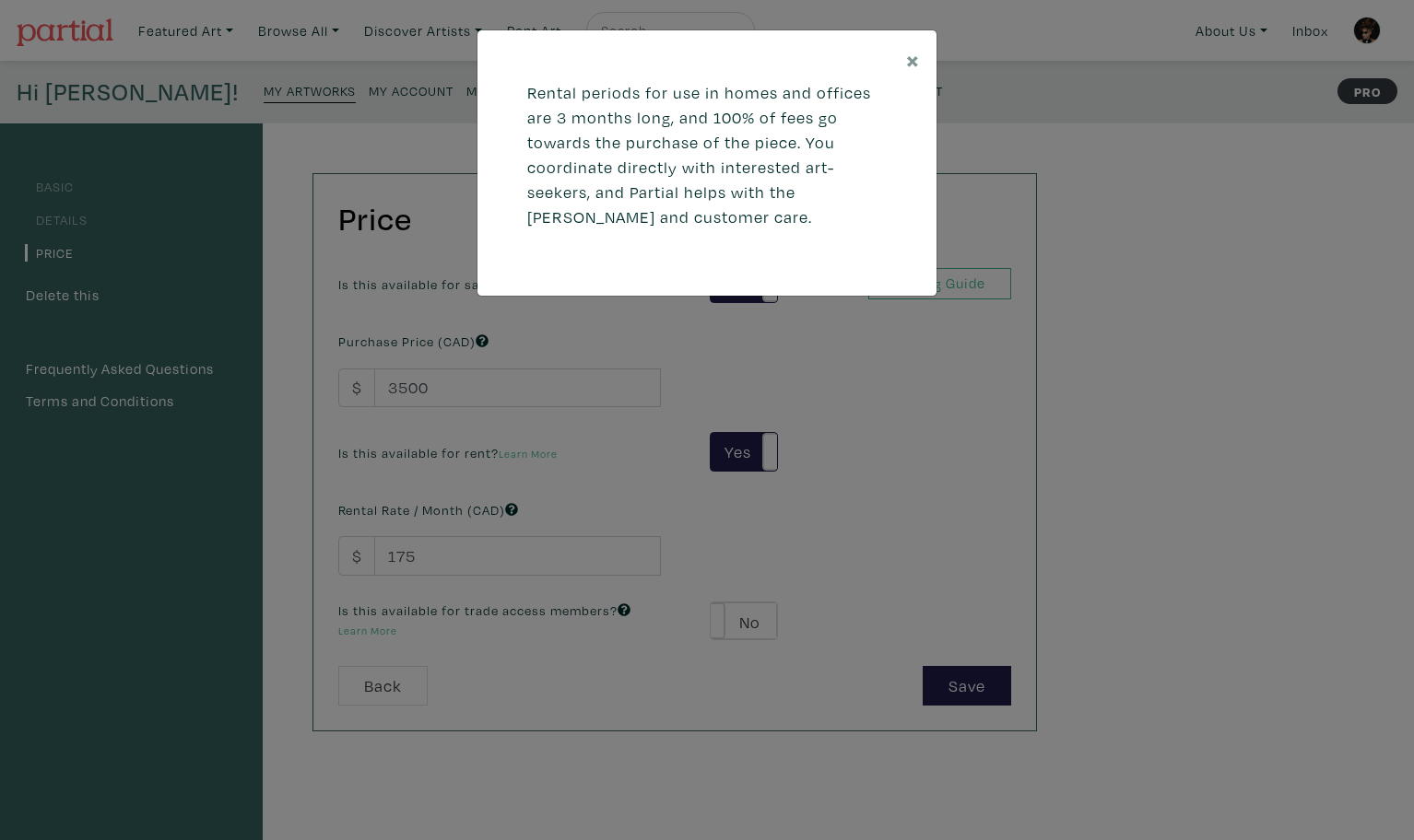
click at [681, 499] on div "× Rental periods for use in homes and offices are 3 months long, and 100% of fe…" at bounding box center [707, 420] width 1414 height 840
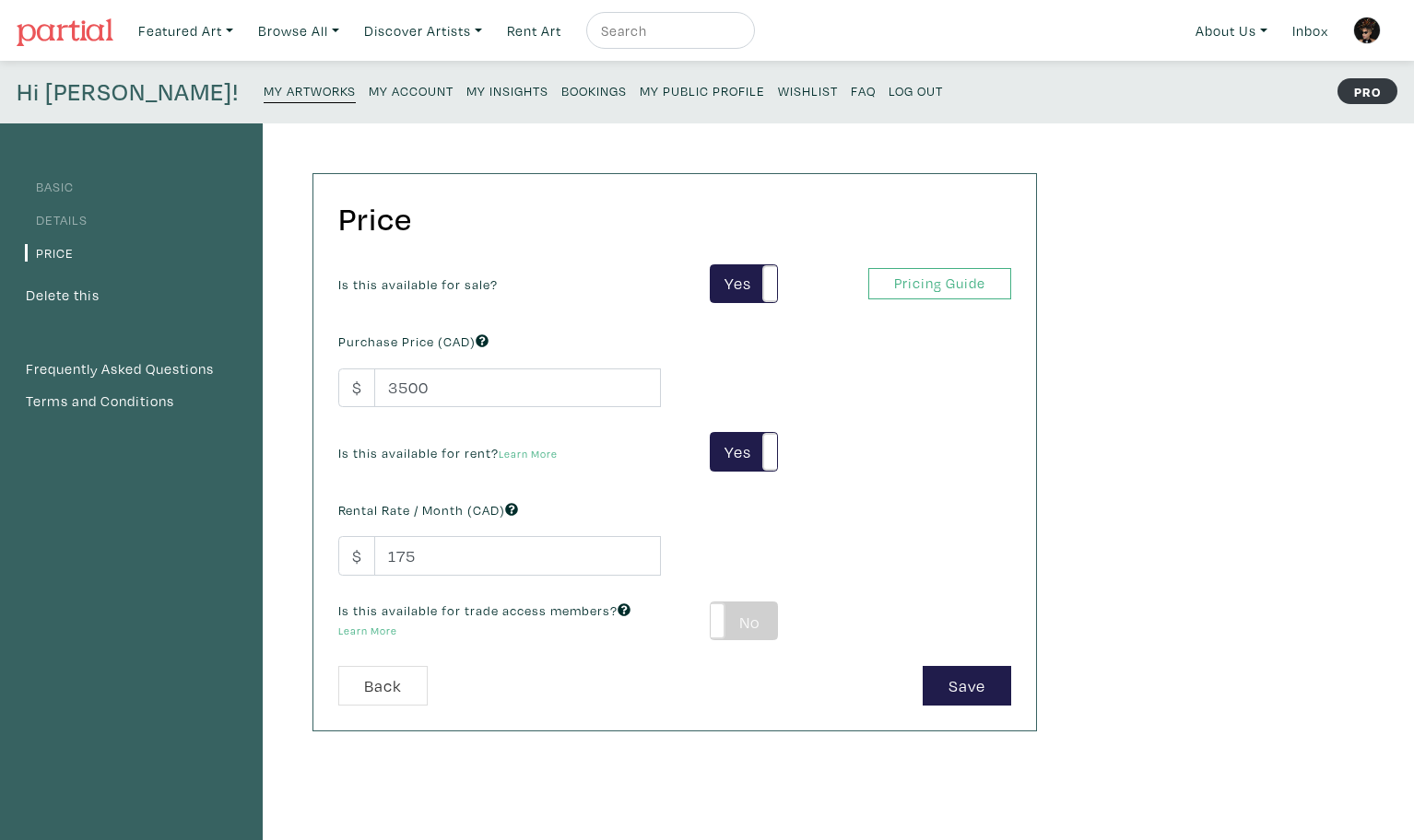
click at [751, 610] on label "No" at bounding box center [743, 621] width 65 height 38
type input "210"
type input "630"
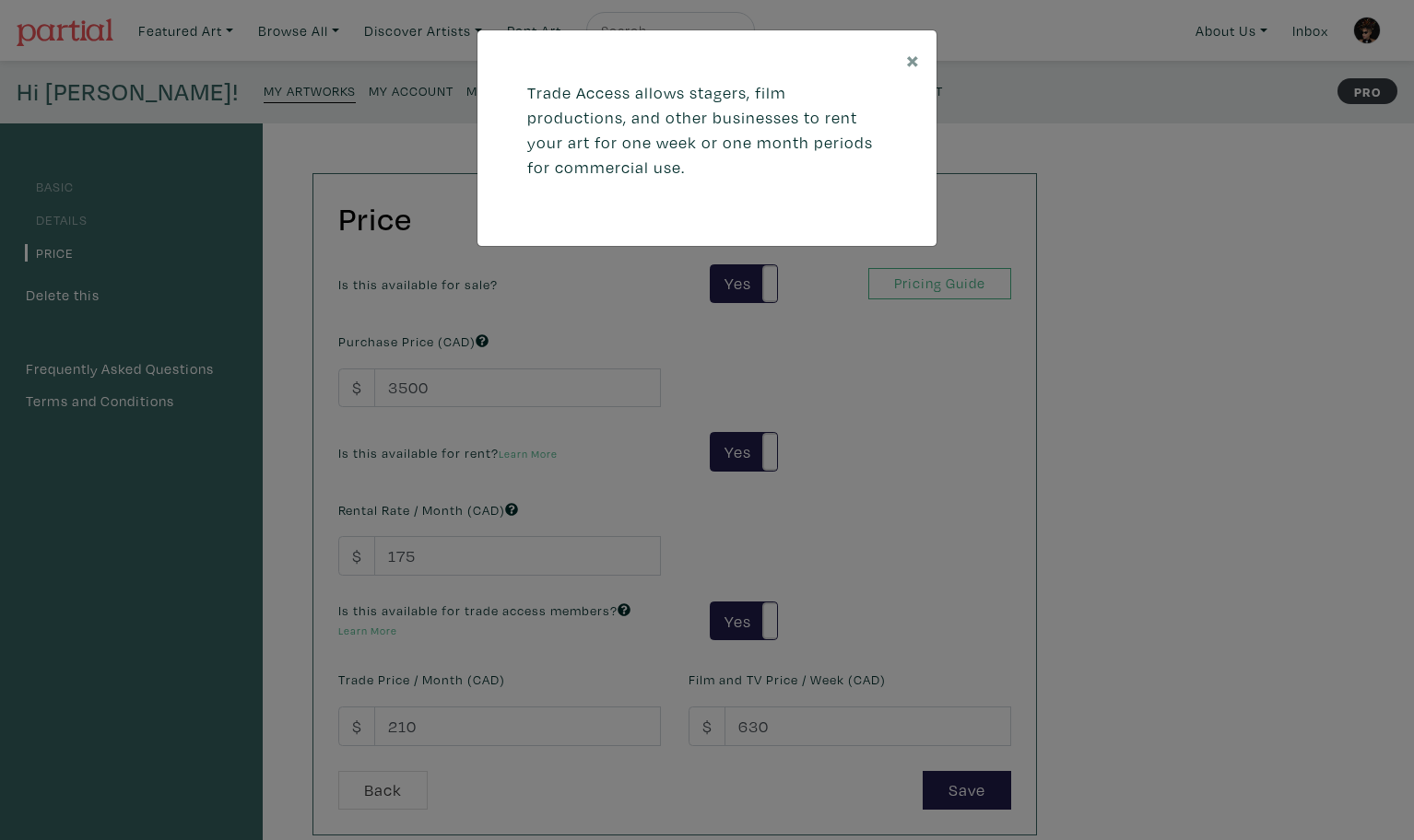
click at [753, 530] on div "× Trade Access allows stagers, film productions, and other businesses to rent y…" at bounding box center [707, 420] width 1414 height 840
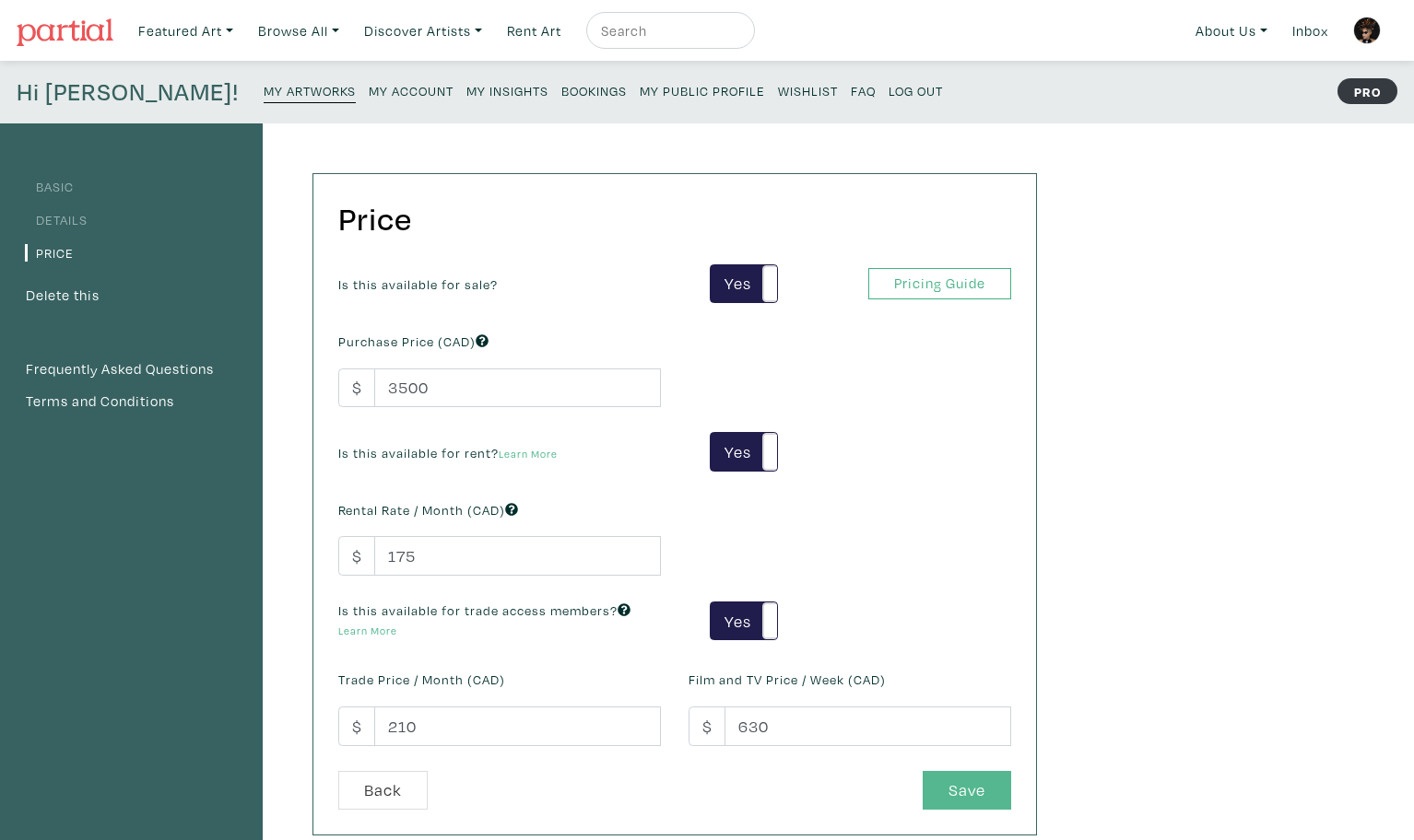
click at [969, 793] on button "Save" at bounding box center [966, 791] width 88 height 40
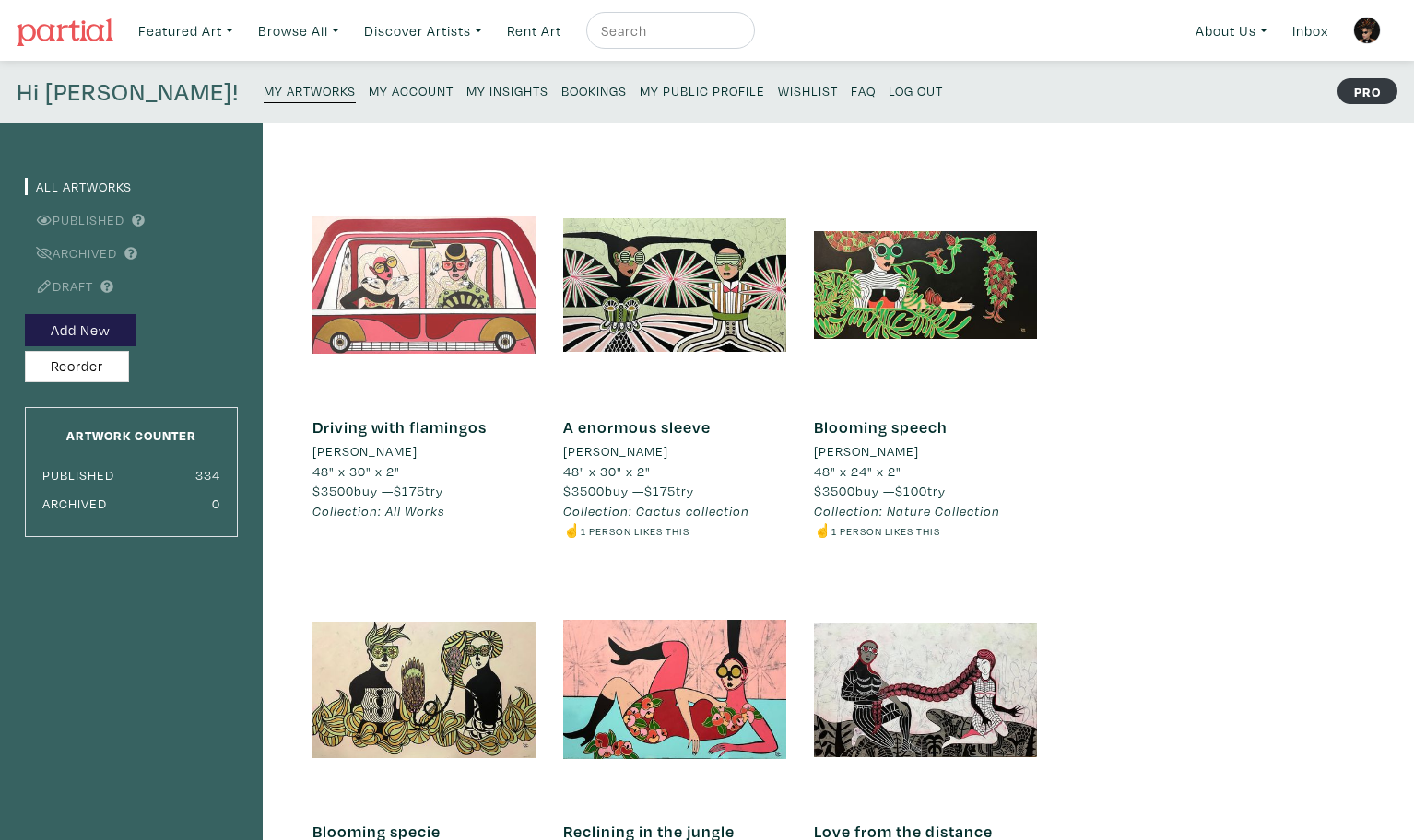
click at [386, 282] on div at bounding box center [424, 284] width 223 height 223
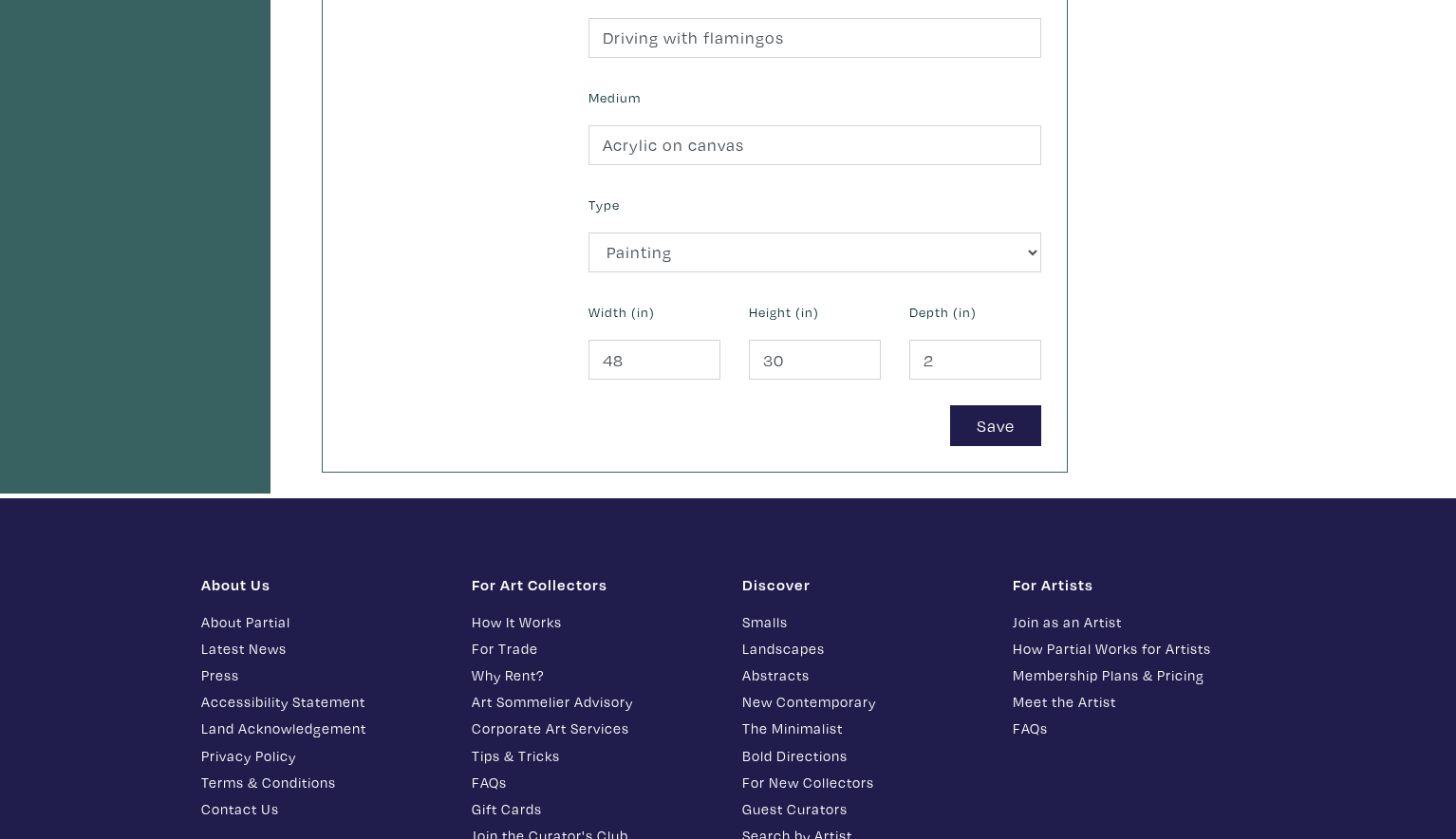
scroll to position [752, 0]
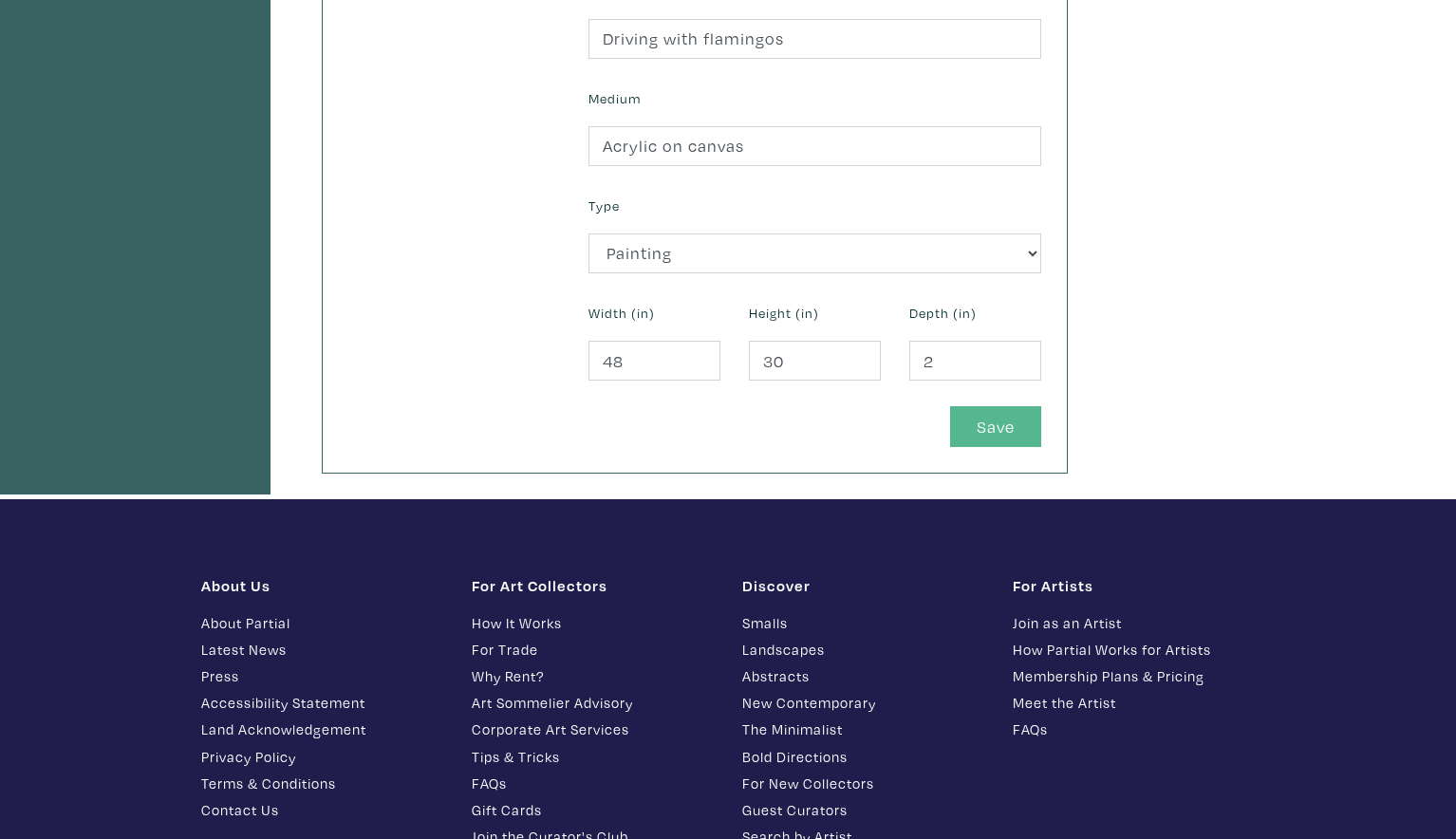
click at [1015, 422] on button "Save" at bounding box center [995, 426] width 91 height 41
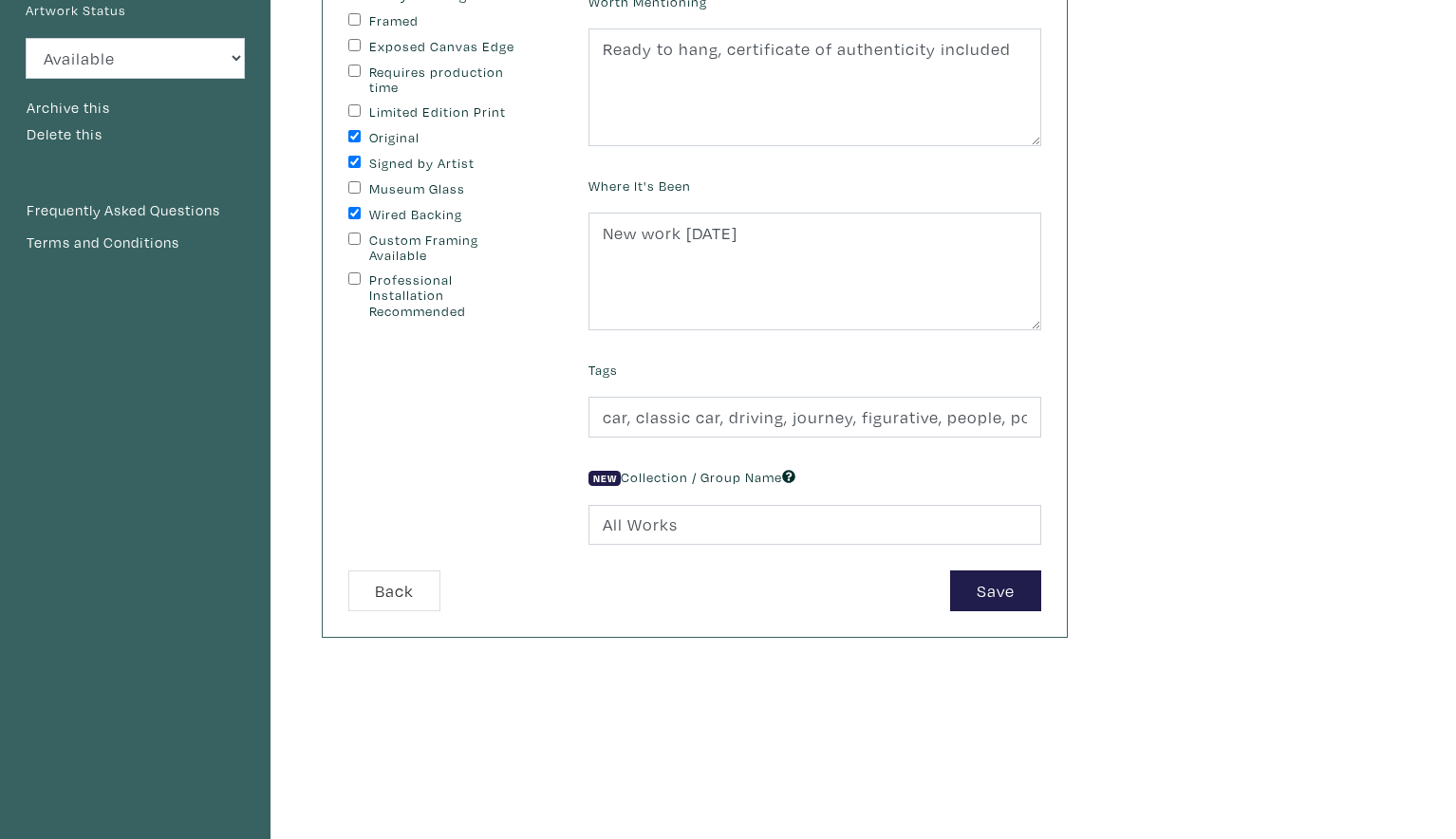
scroll to position [322, 0]
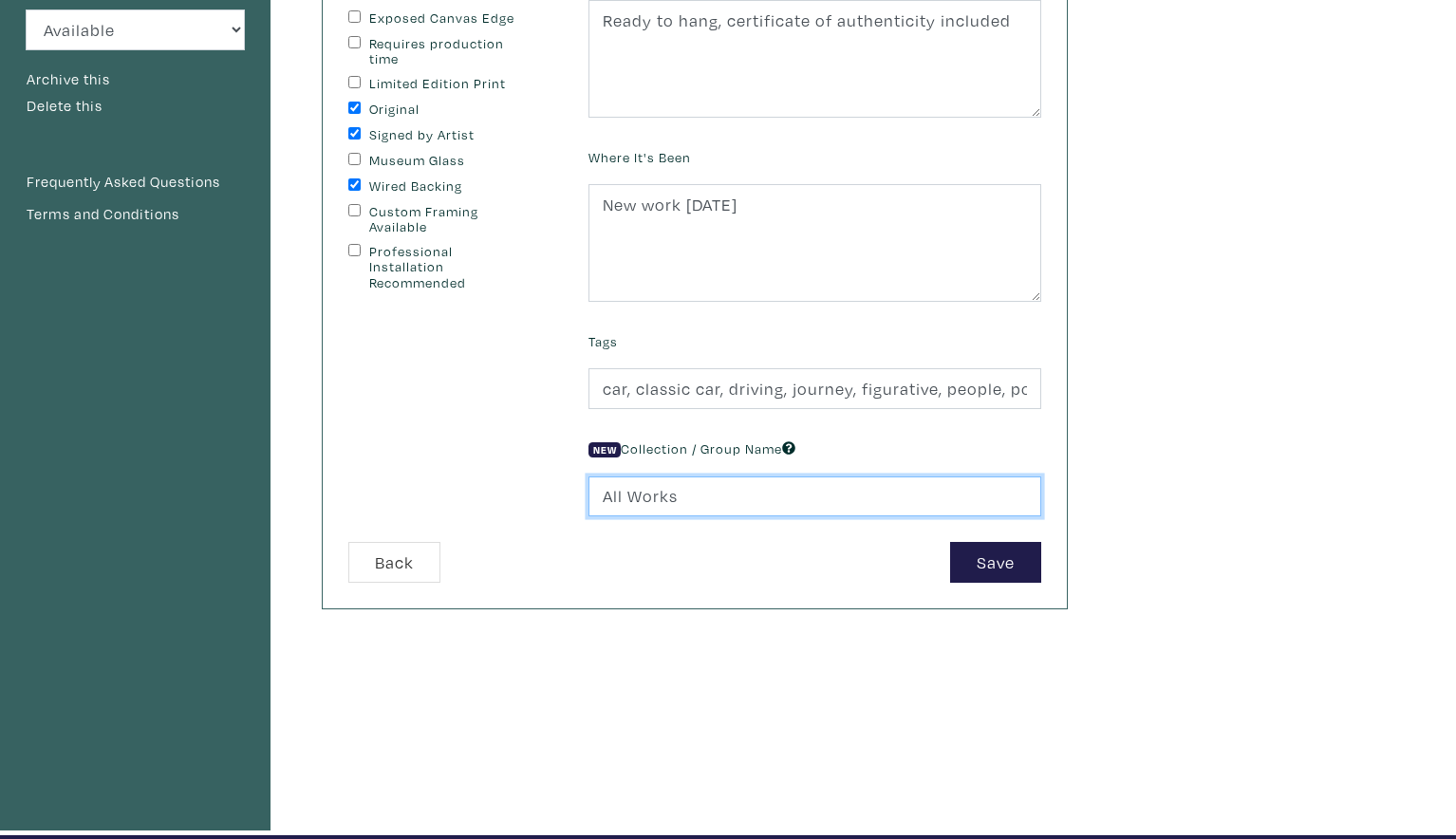
click at [598, 488] on input "All Works" at bounding box center [815, 497] width 453 height 41
click at [853, 498] on input "Together CollectionAll Works" at bounding box center [815, 497] width 453 height 41
type input "Together Collection"
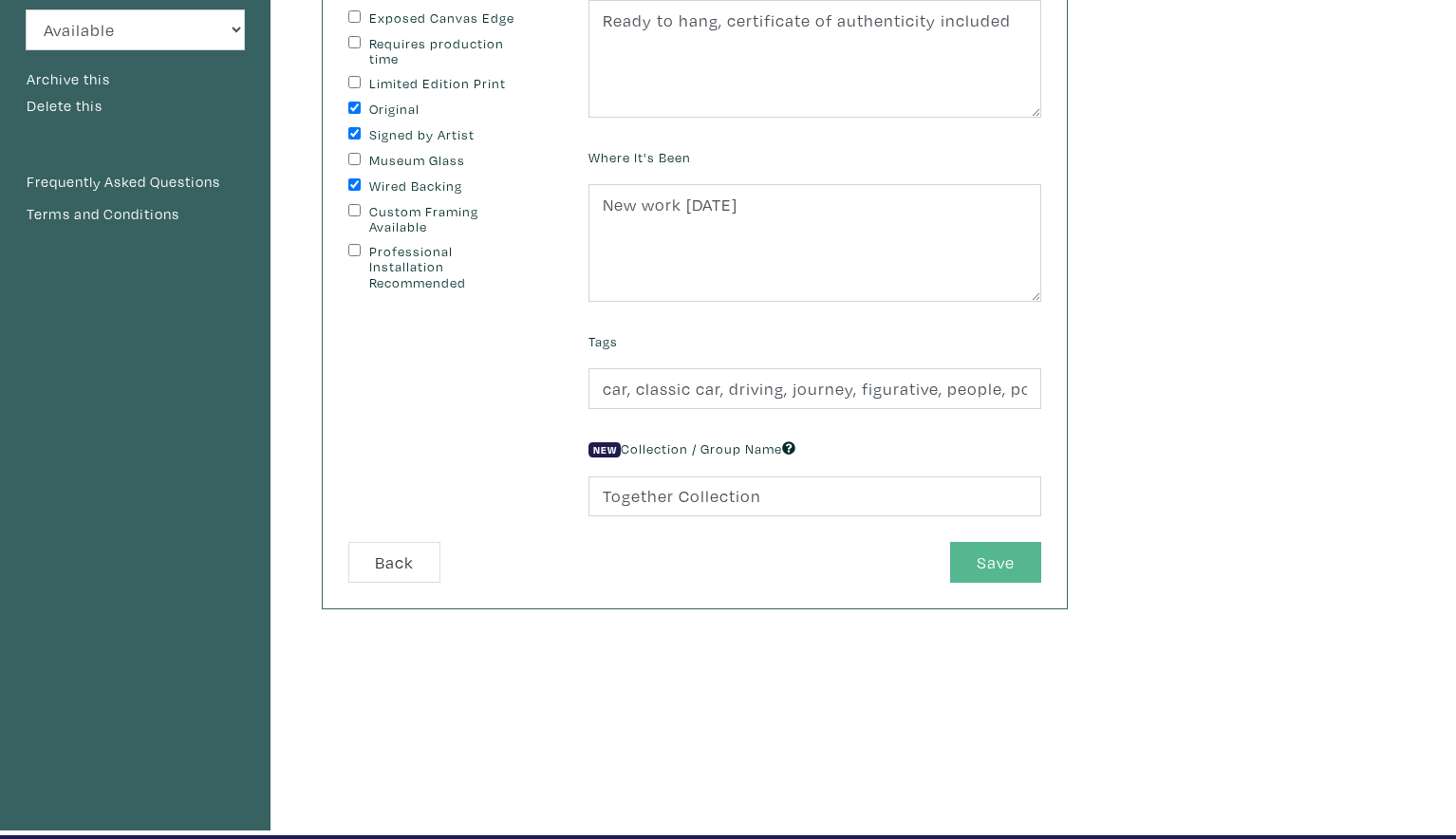
click at [1003, 565] on button "Save" at bounding box center [995, 562] width 91 height 41
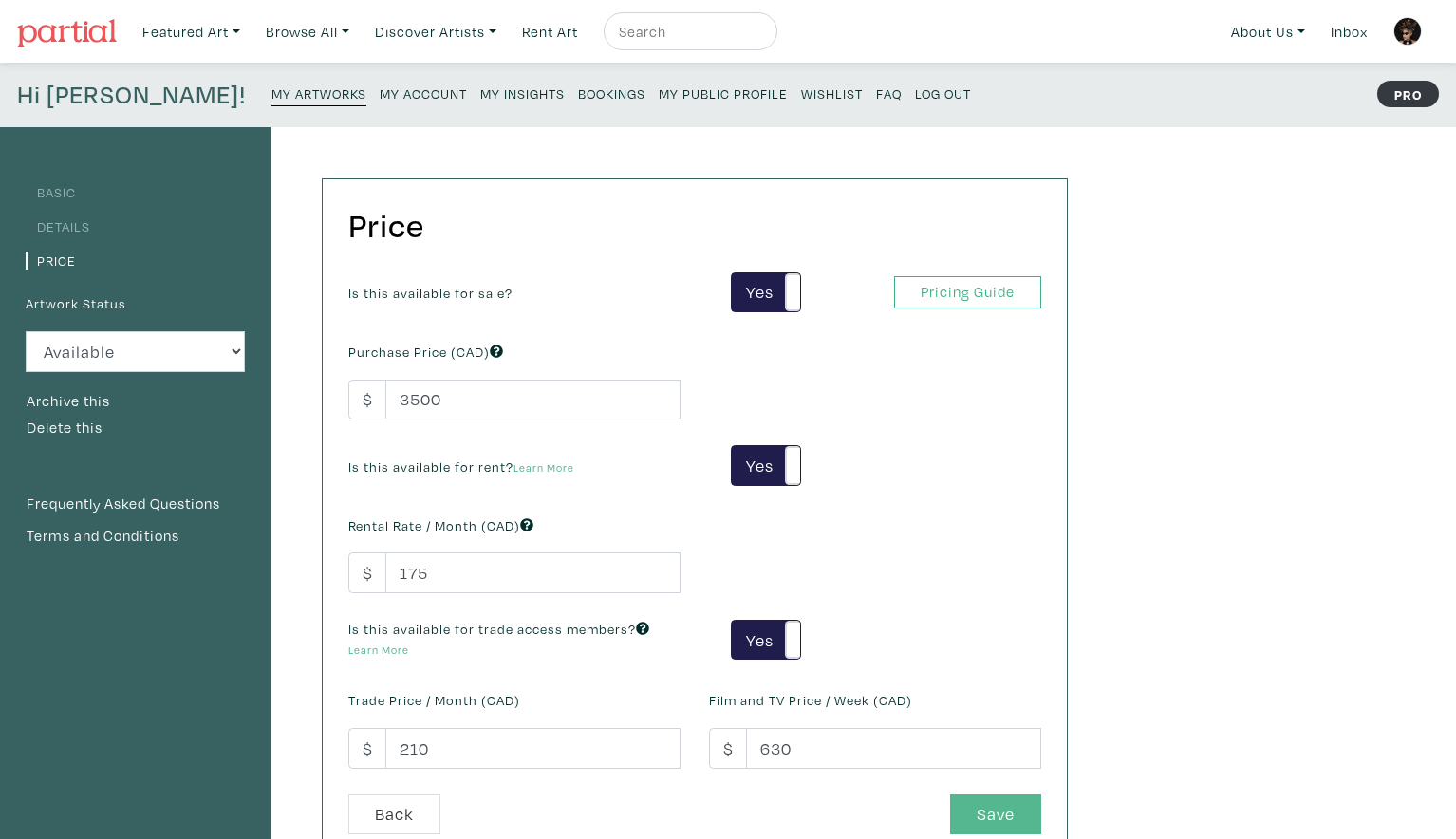
click at [1016, 823] on button "Save" at bounding box center [995, 815] width 91 height 41
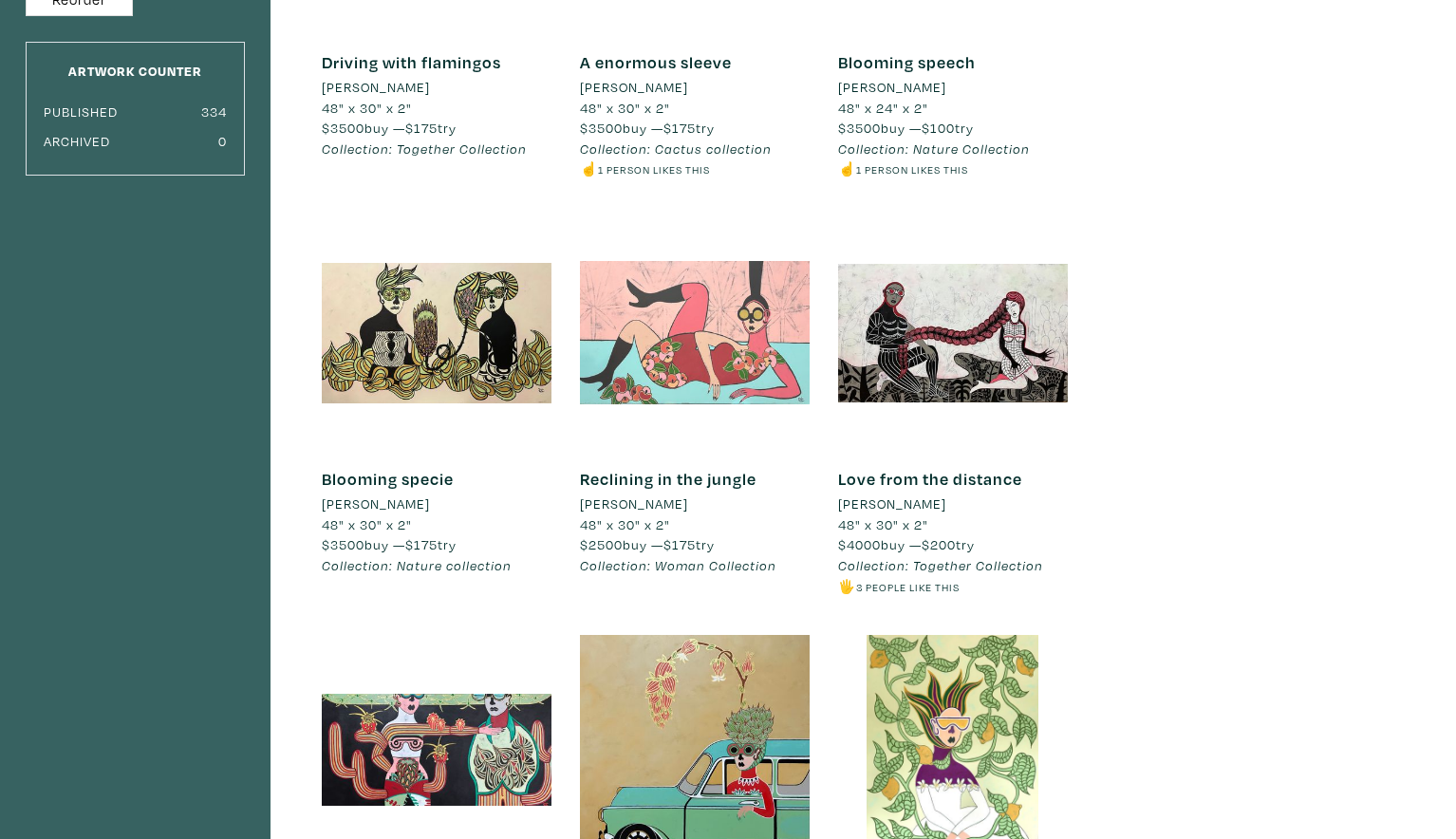
scroll to position [380, 0]
